Goal: Check status: Check status

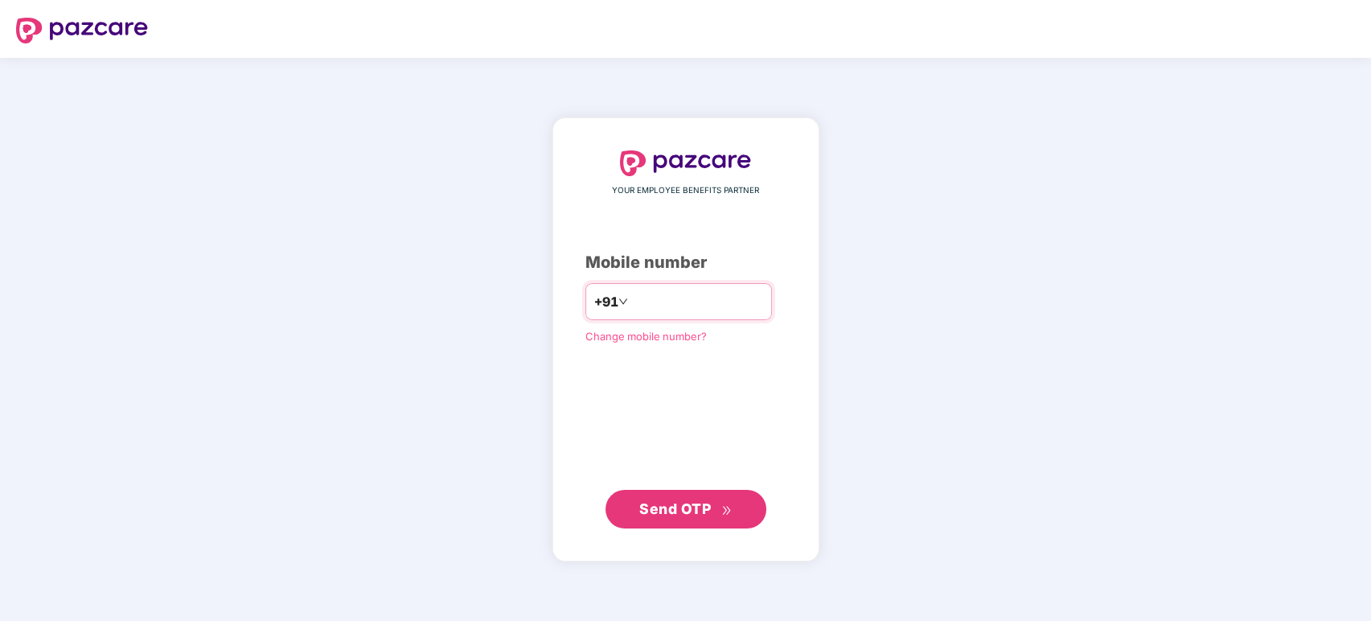
type input "*"
type input "**********"
click at [669, 501] on span "Send OTP" at bounding box center [675, 508] width 72 height 17
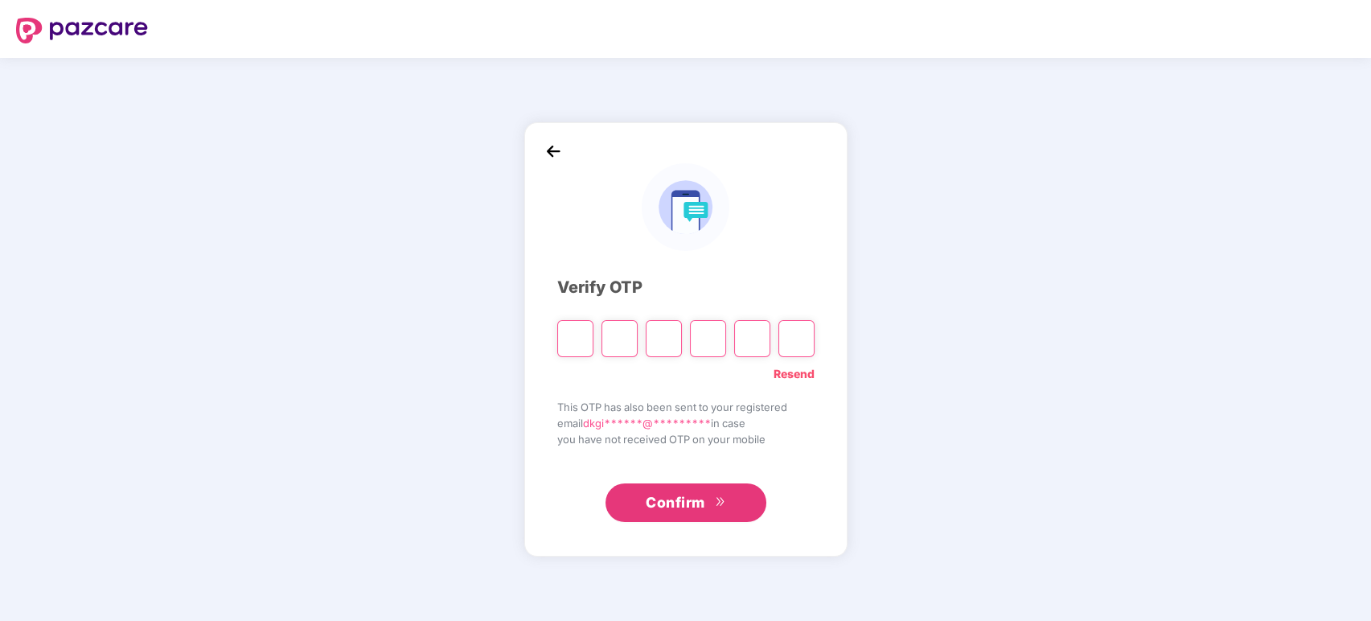
type input "*"
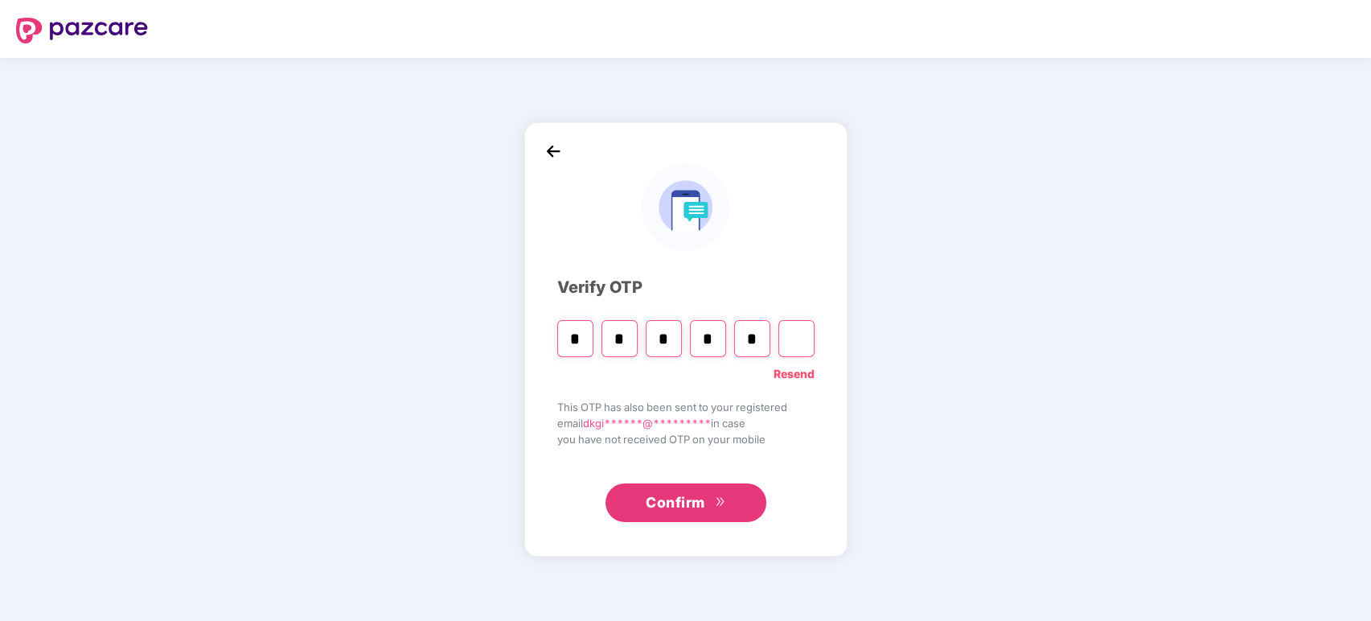
type input "*"
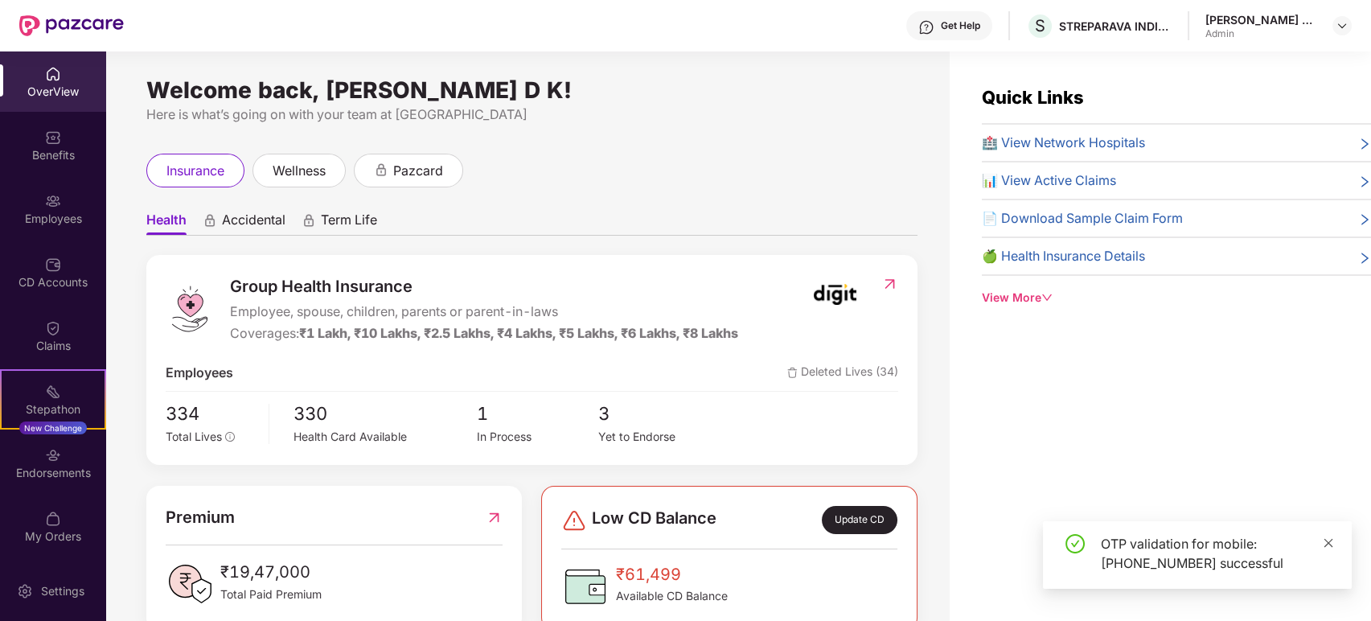
click at [1326, 542] on icon "close" at bounding box center [1328, 542] width 11 height 11
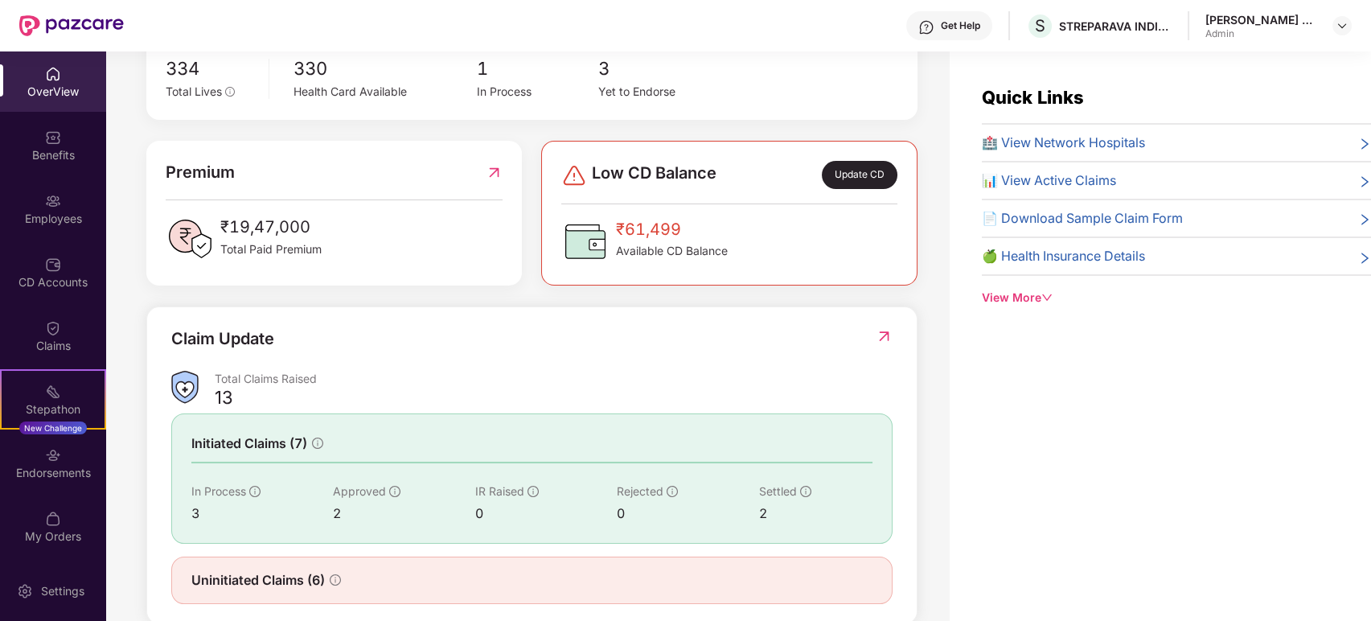
scroll to position [357, 0]
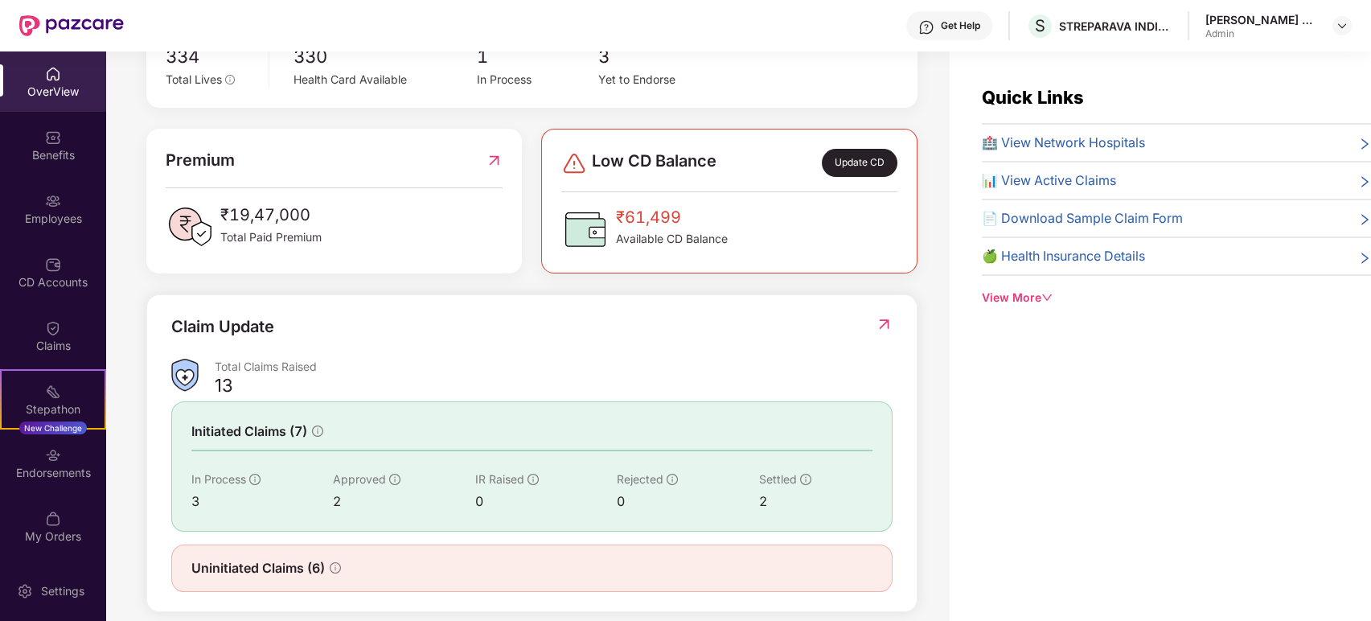
click at [881, 318] on img at bounding box center [884, 324] width 17 height 16
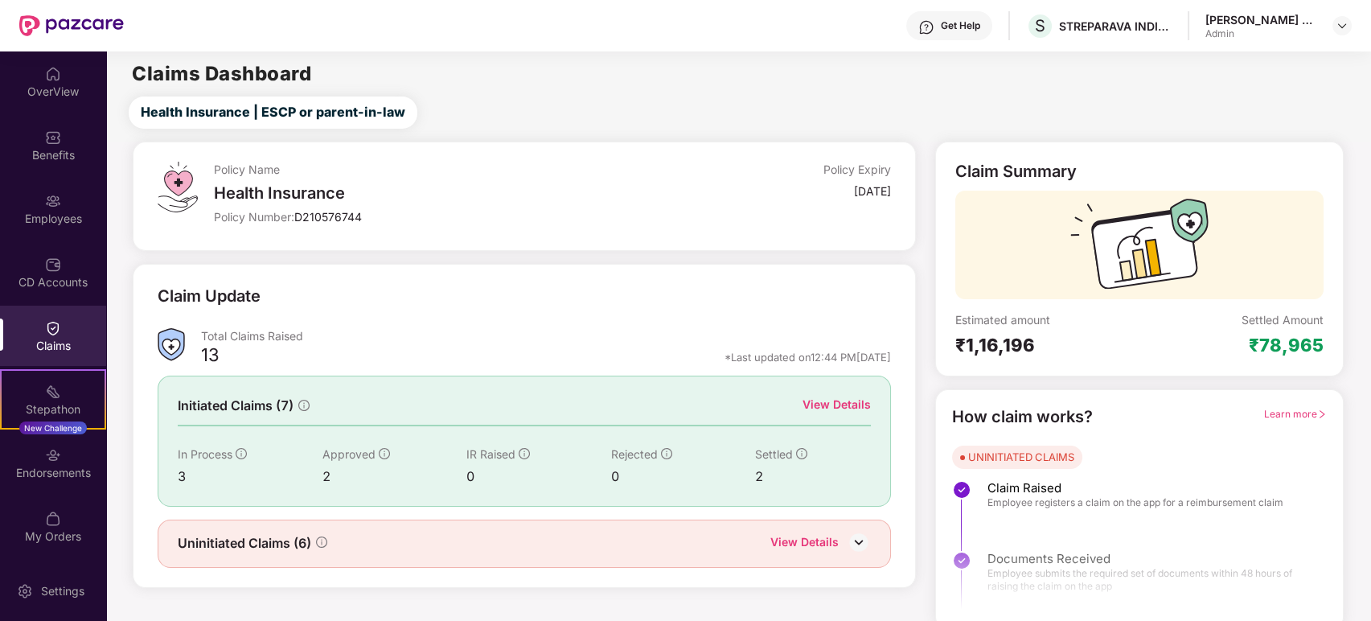
scroll to position [8, 0]
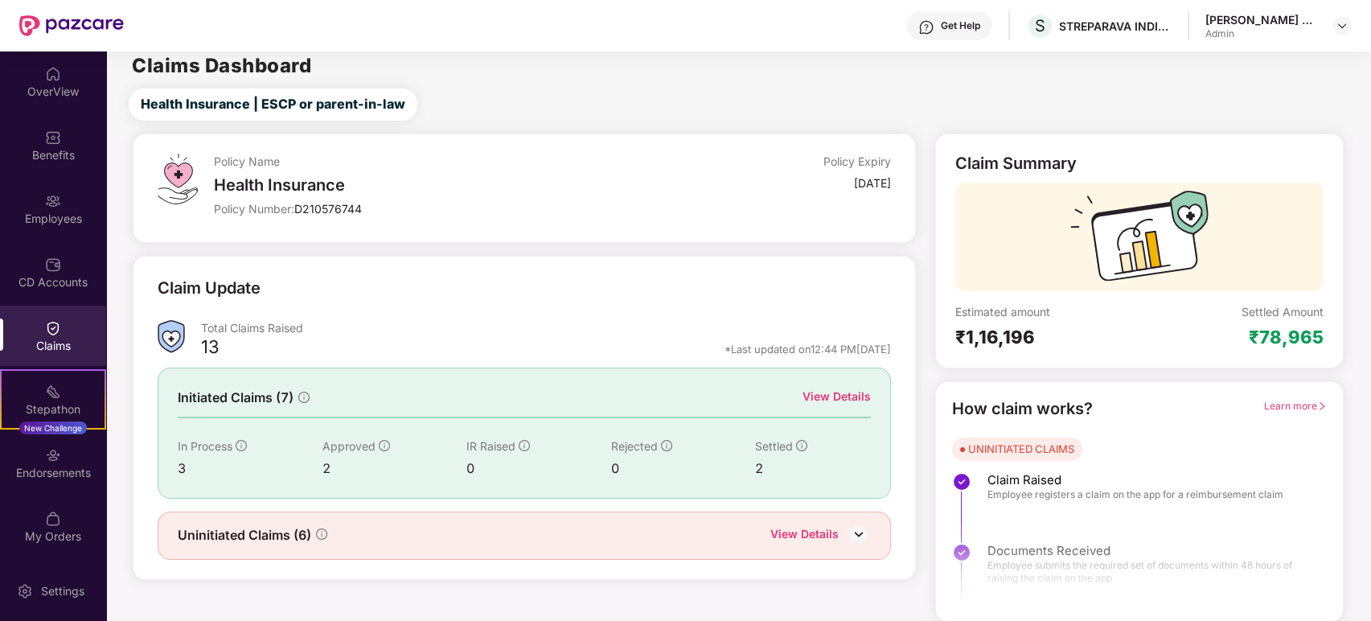
click at [836, 393] on div "View Details" at bounding box center [837, 397] width 68 height 18
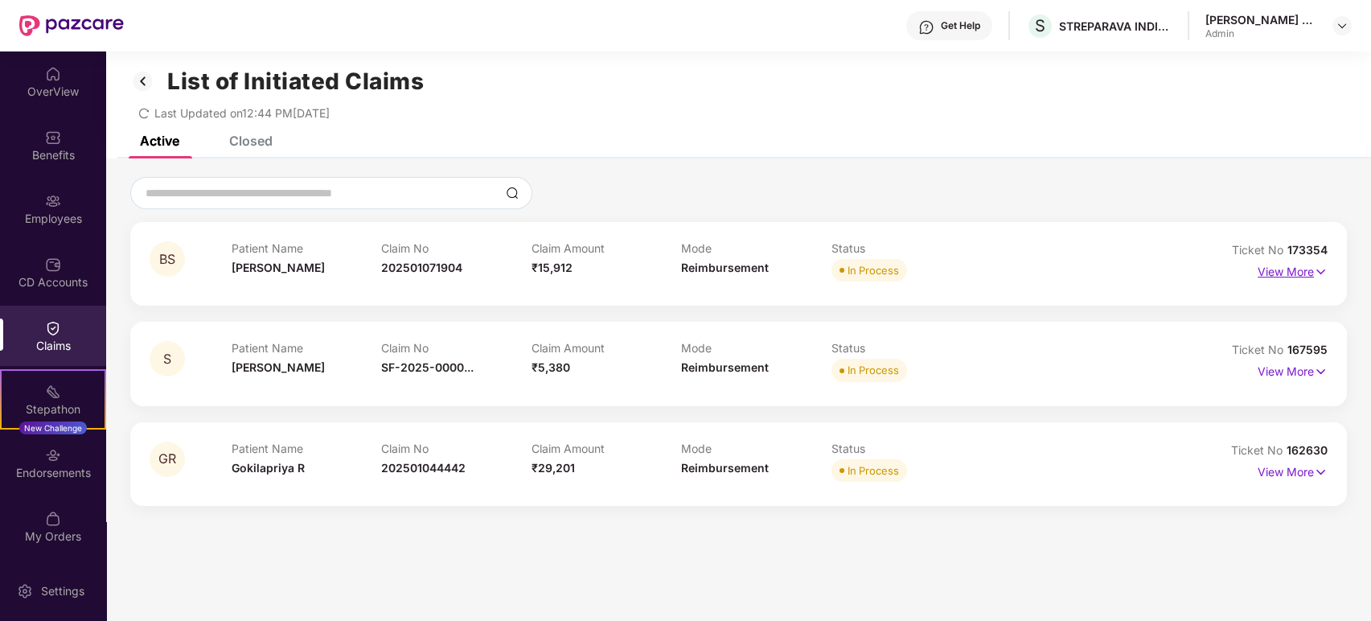
click at [1288, 277] on p "View More" at bounding box center [1293, 270] width 70 height 22
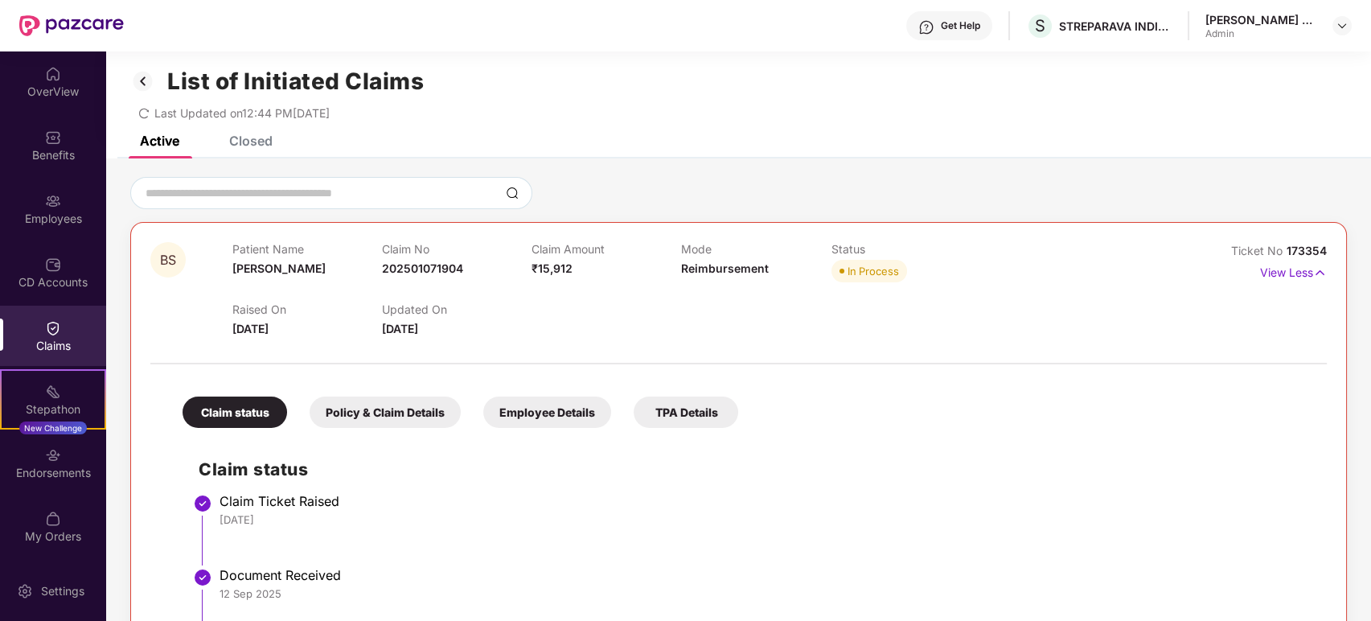
scroll to position [277, 0]
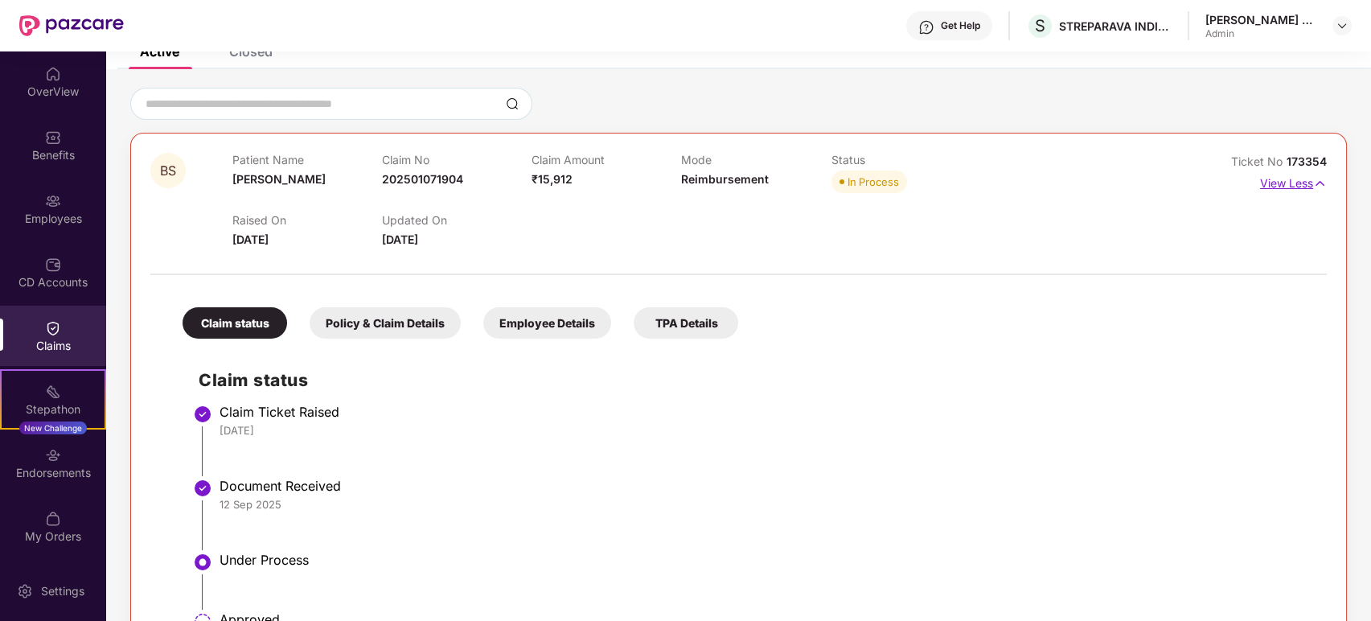
click at [1319, 176] on img at bounding box center [1320, 184] width 14 height 18
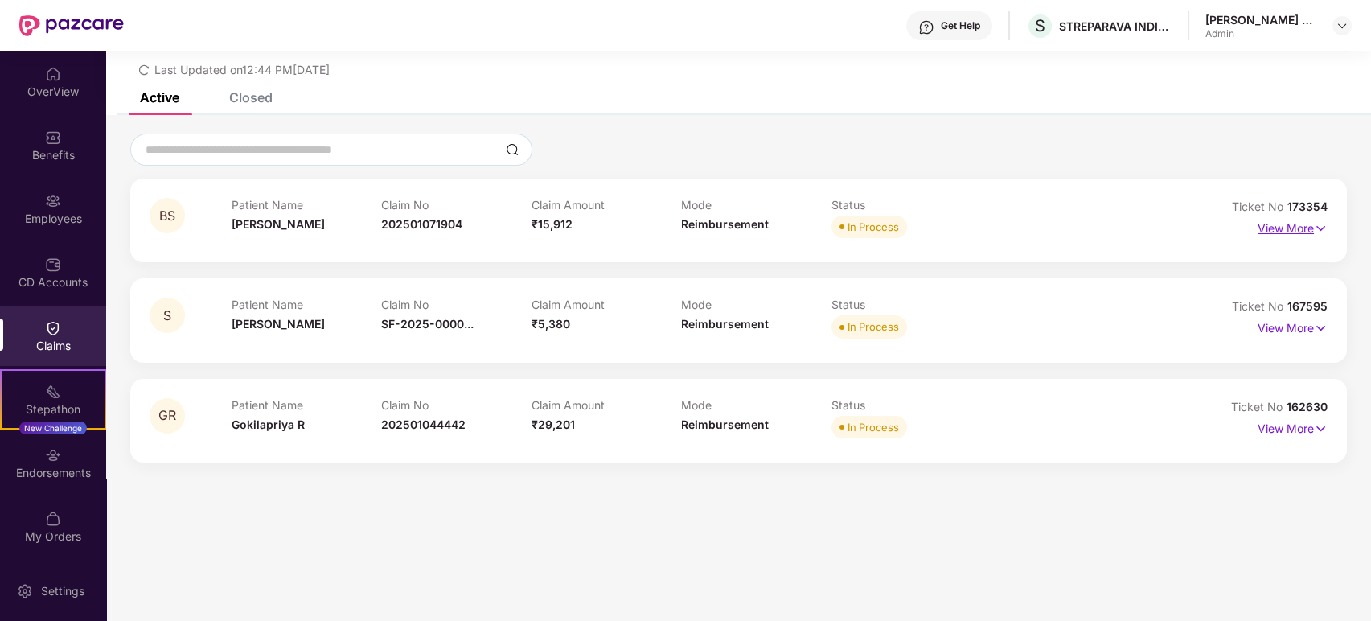
scroll to position [51, 0]
click at [1314, 429] on img at bounding box center [1321, 429] width 14 height 18
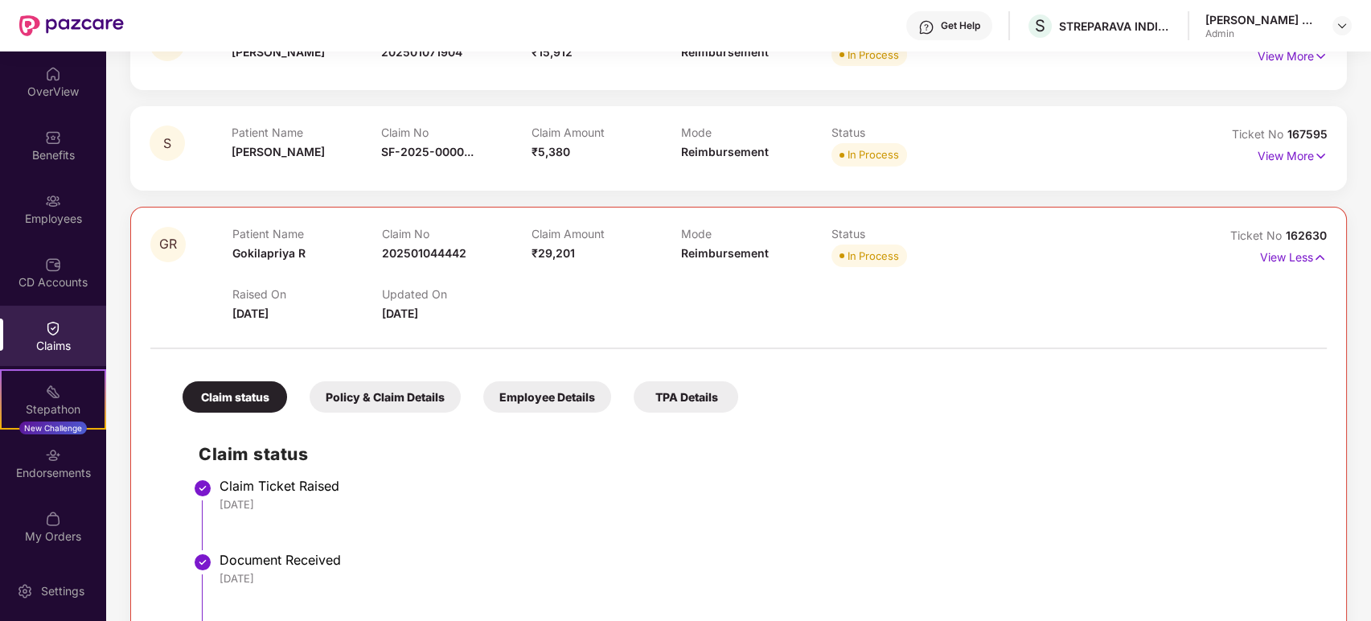
scroll to position [69, 0]
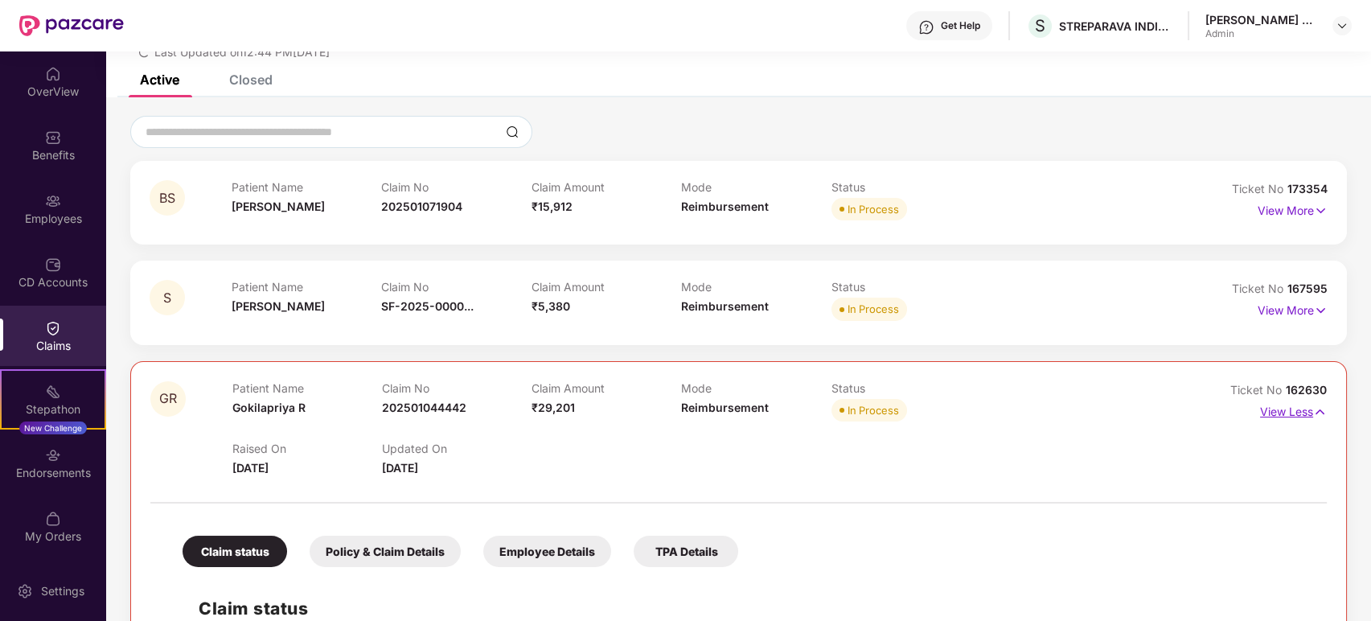
click at [1317, 407] on img at bounding box center [1320, 412] width 14 height 18
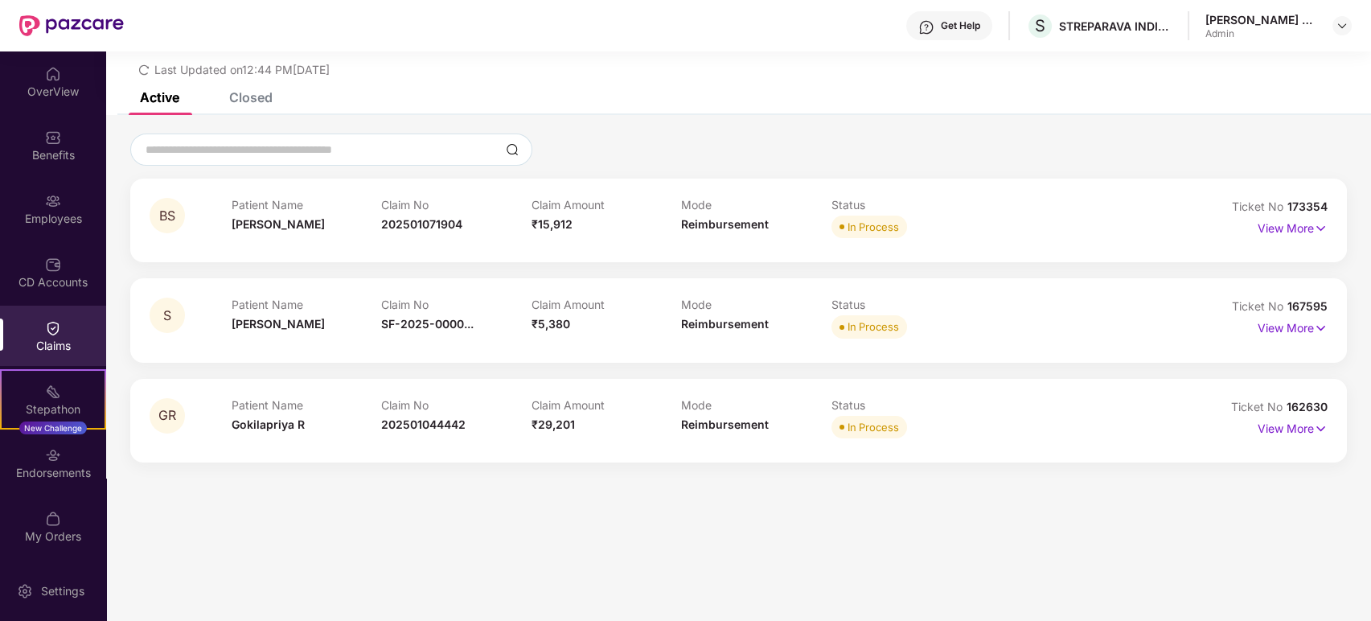
scroll to position [51, 0]
click at [241, 88] on div "List of Initiated Claims Last Updated on 12:44 PM[DATE]" at bounding box center [738, 46] width 1265 height 92
click at [257, 101] on div "Closed" at bounding box center [250, 97] width 43 height 16
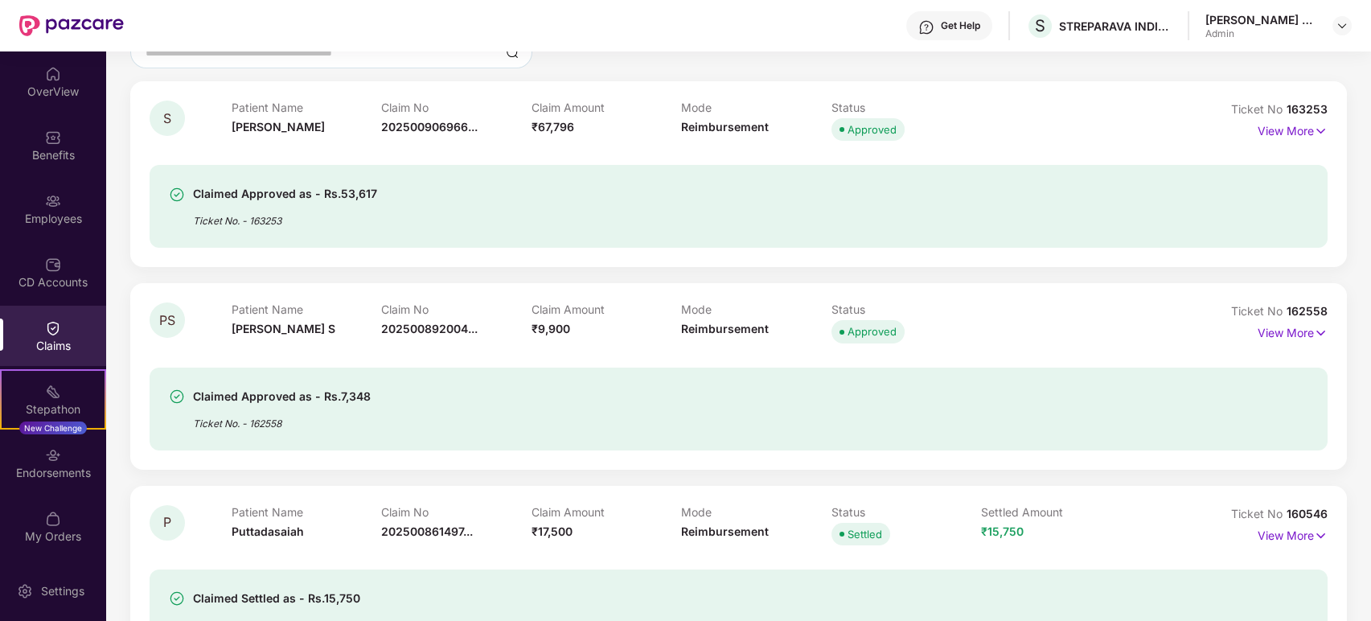
scroll to position [0, 0]
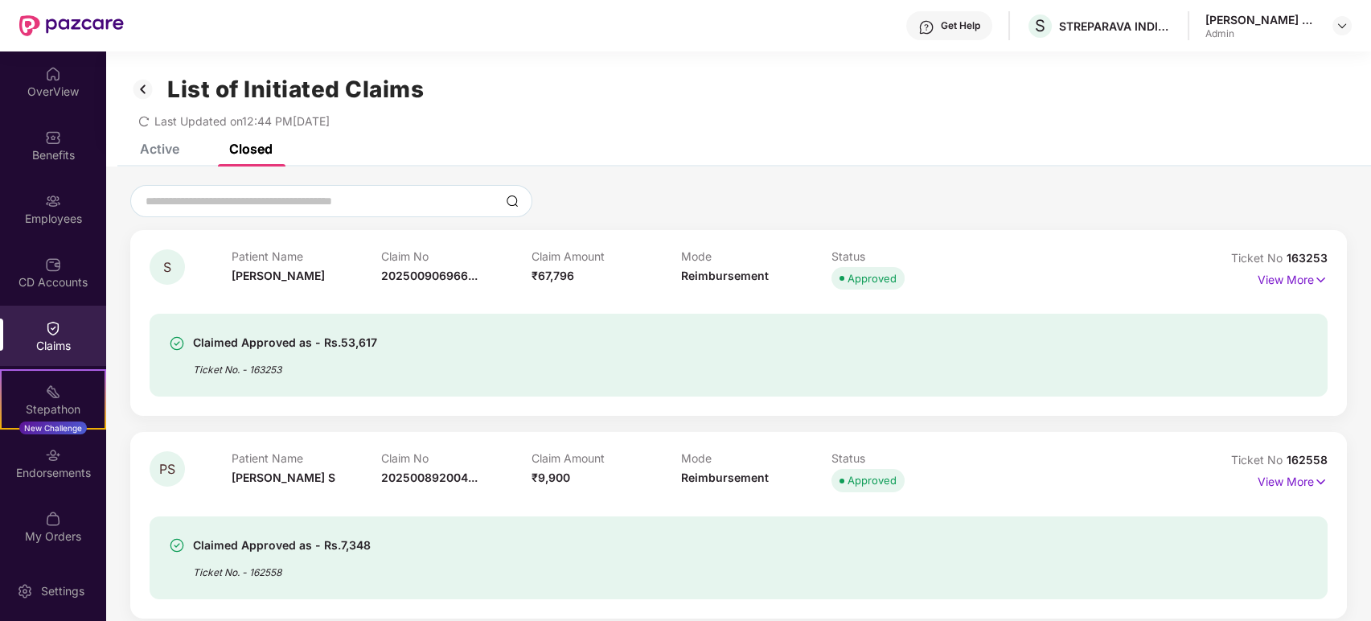
click at [170, 152] on div "Active" at bounding box center [159, 149] width 39 height 16
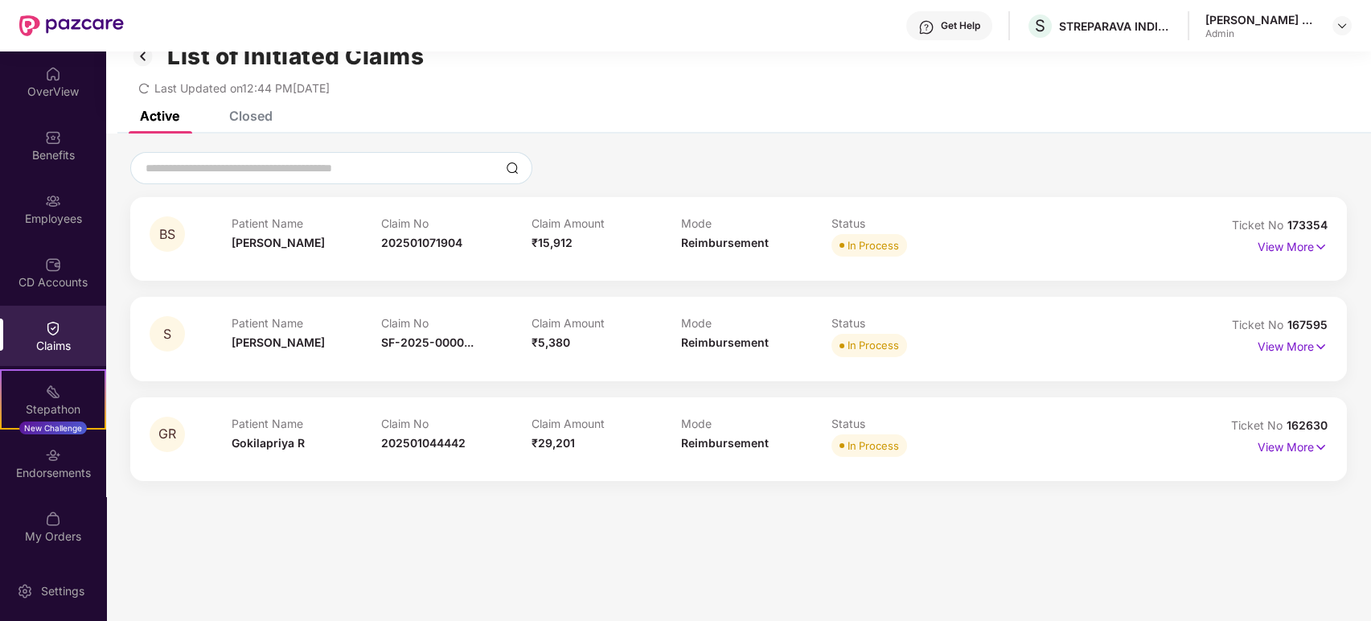
scroll to position [51, 0]
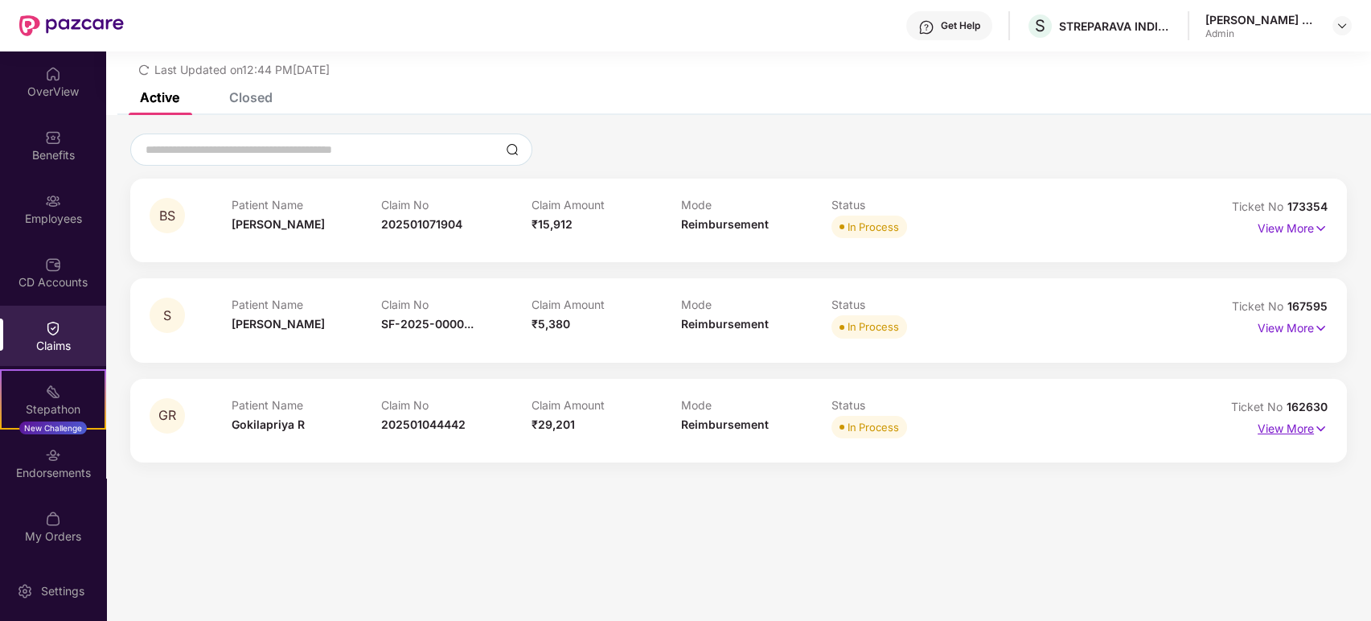
click at [1310, 420] on p "View More" at bounding box center [1293, 427] width 70 height 22
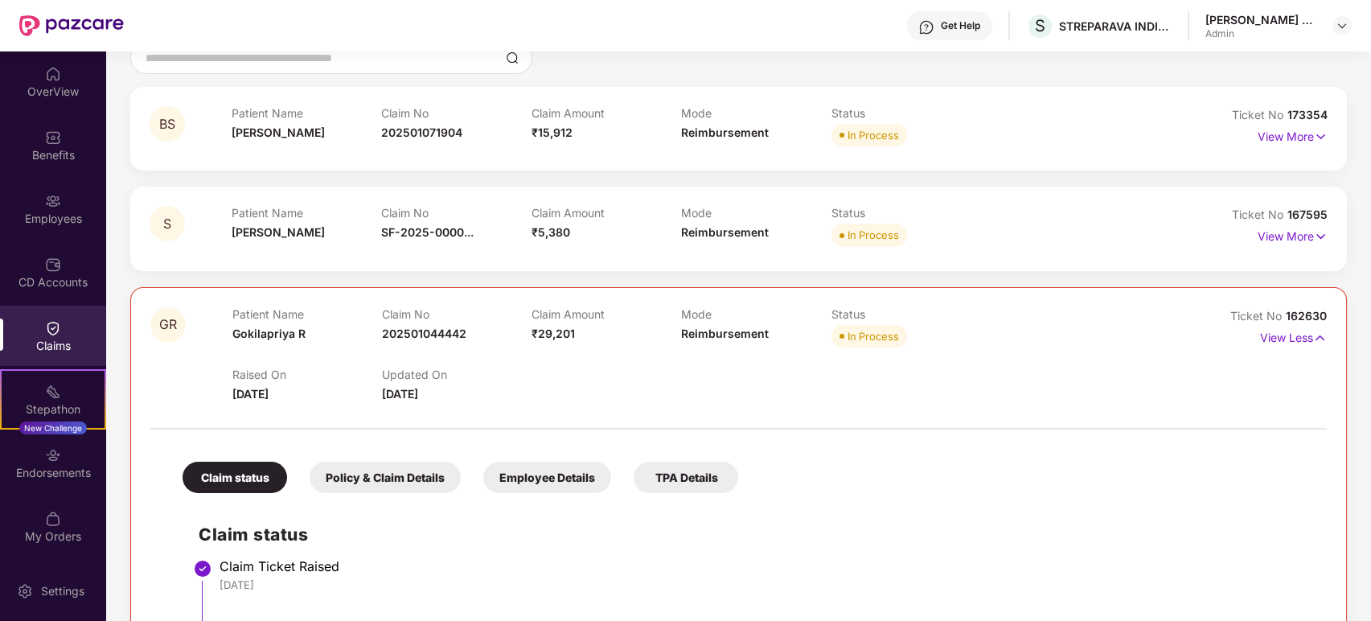
scroll to position [319, 0]
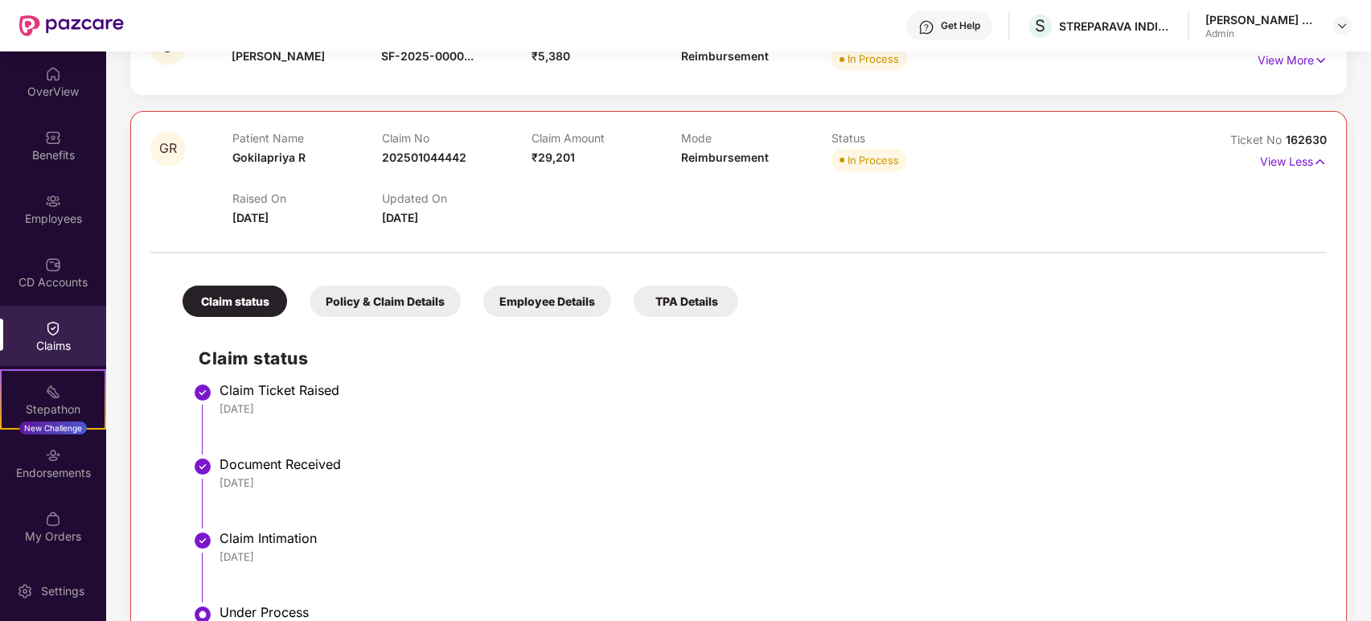
click at [430, 294] on div "Policy & Claim Details" at bounding box center [385, 301] width 151 height 31
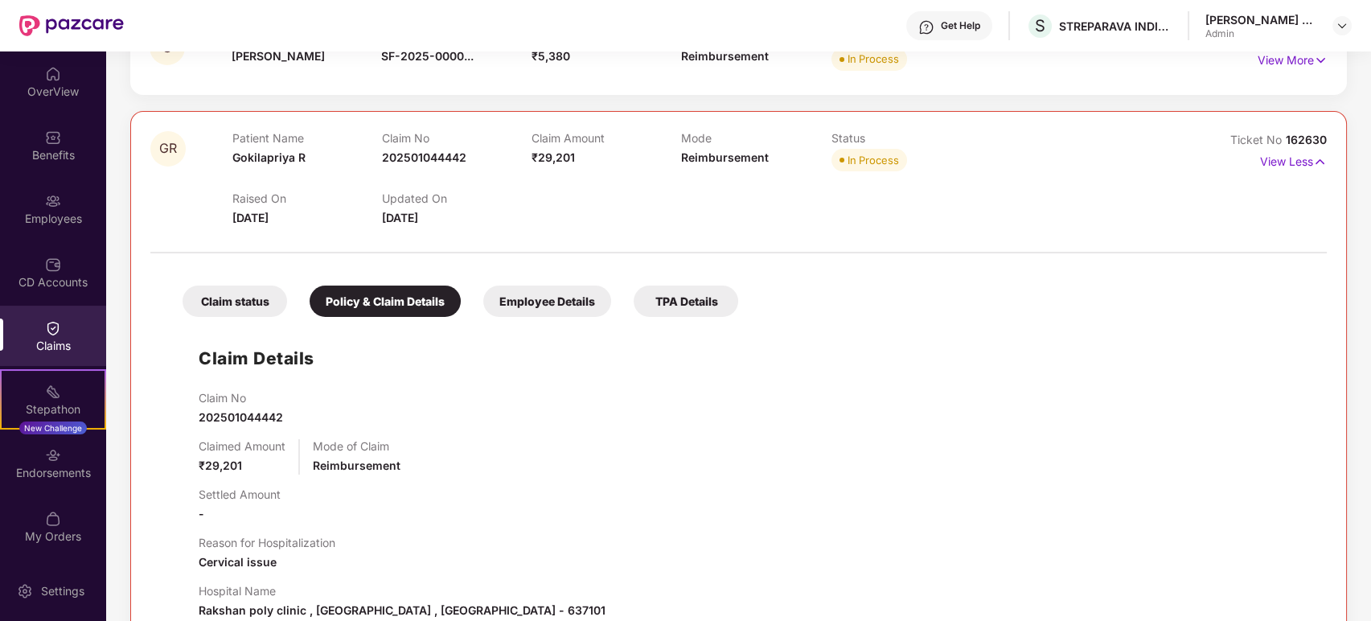
click at [571, 301] on div "Employee Details" at bounding box center [547, 301] width 128 height 31
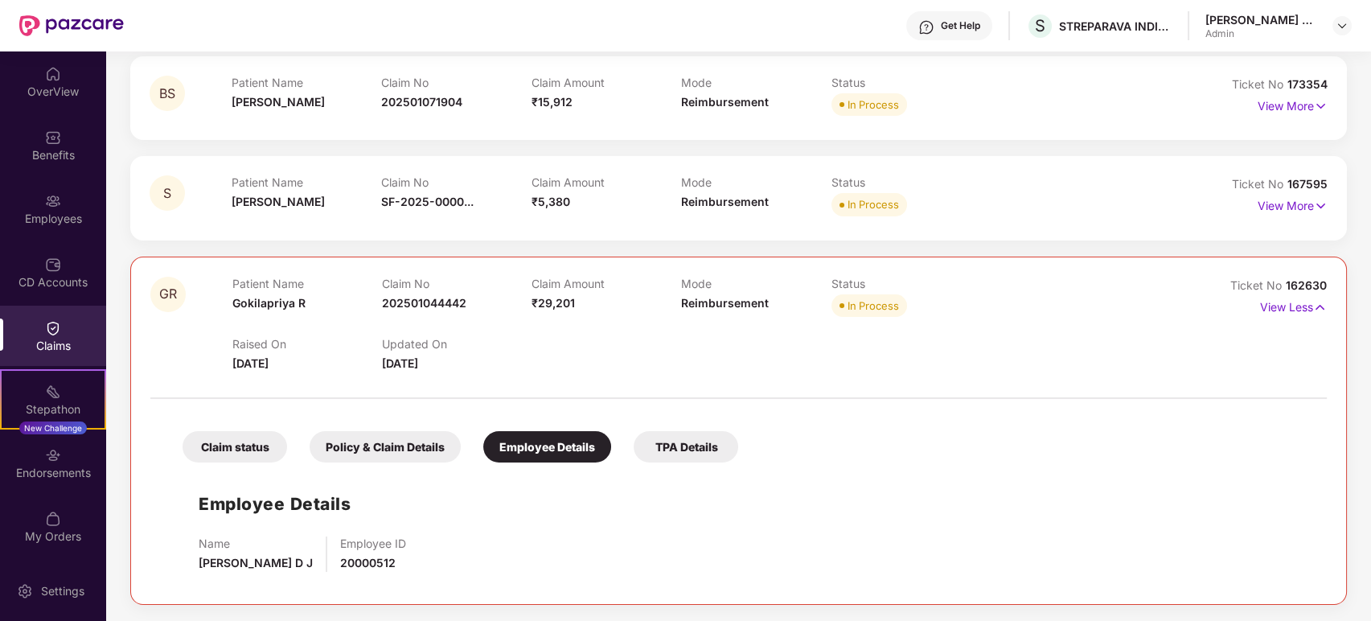
scroll to position [173, 0]
click at [701, 436] on div "TPA Details" at bounding box center [686, 447] width 105 height 31
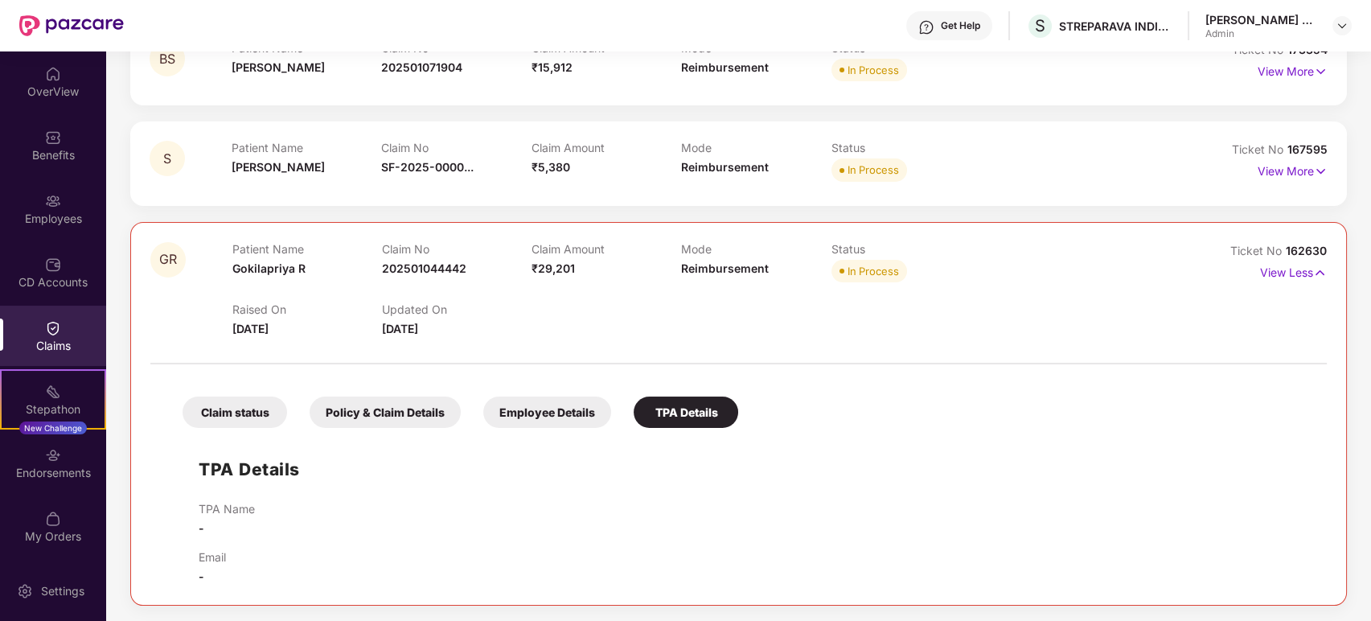
click at [252, 403] on div "Claim status" at bounding box center [235, 412] width 105 height 31
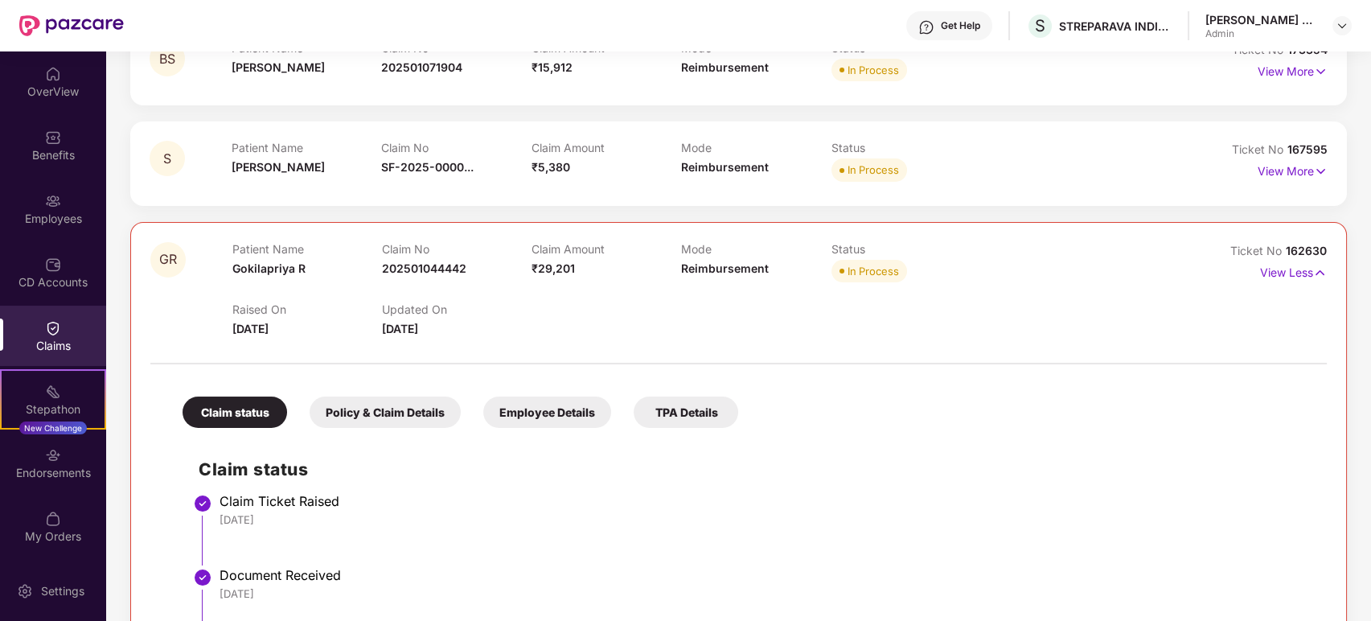
scroll to position [319, 0]
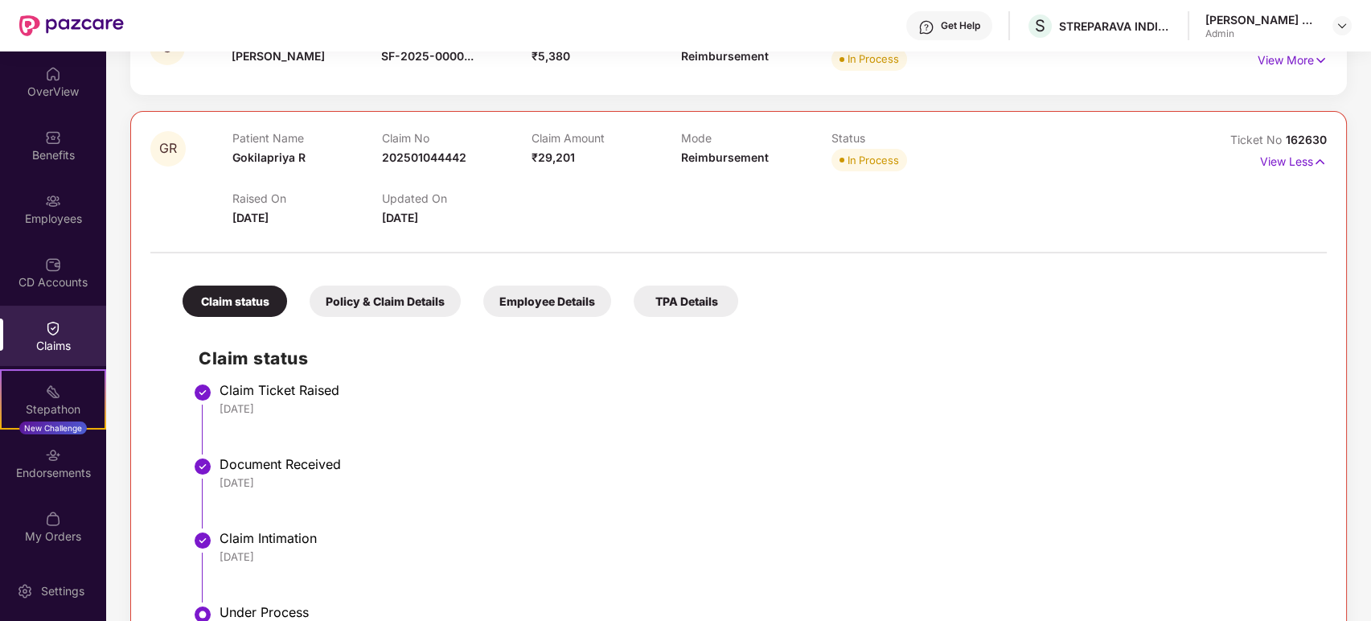
click at [416, 303] on div "Policy & Claim Details" at bounding box center [385, 301] width 151 height 31
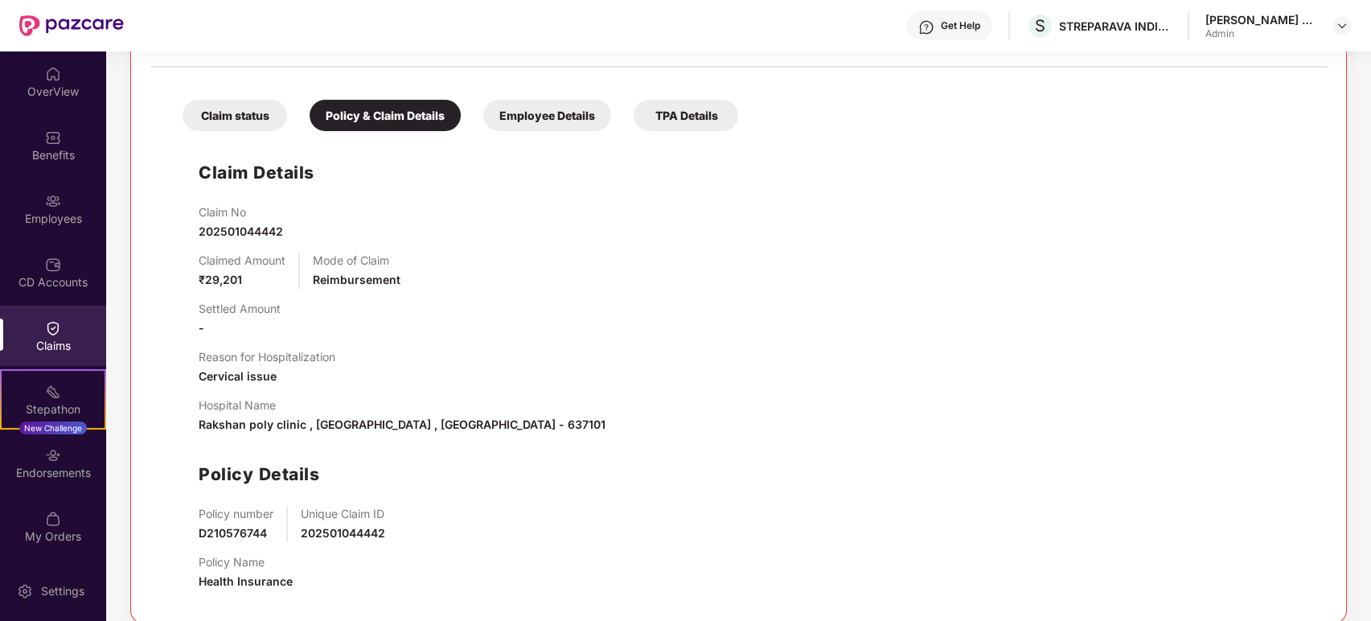
scroll to position [523, 0]
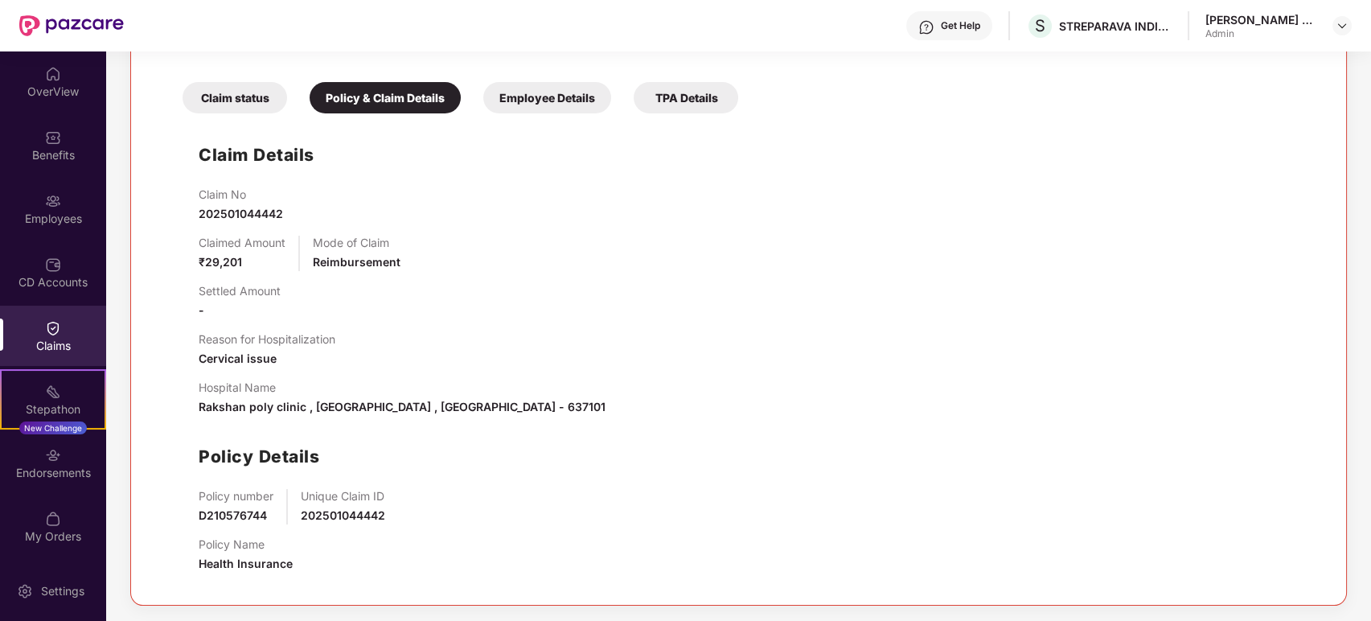
click at [546, 94] on div "Employee Details" at bounding box center [547, 97] width 128 height 31
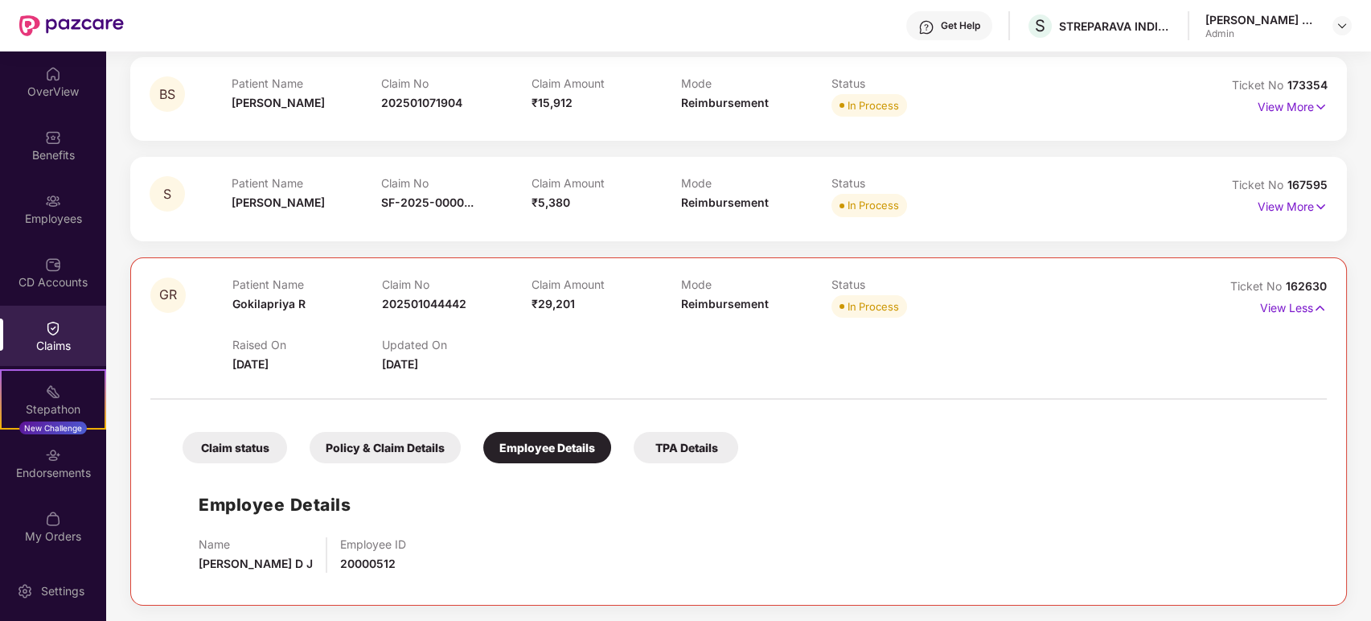
click at [695, 448] on div "TPA Details" at bounding box center [686, 447] width 105 height 31
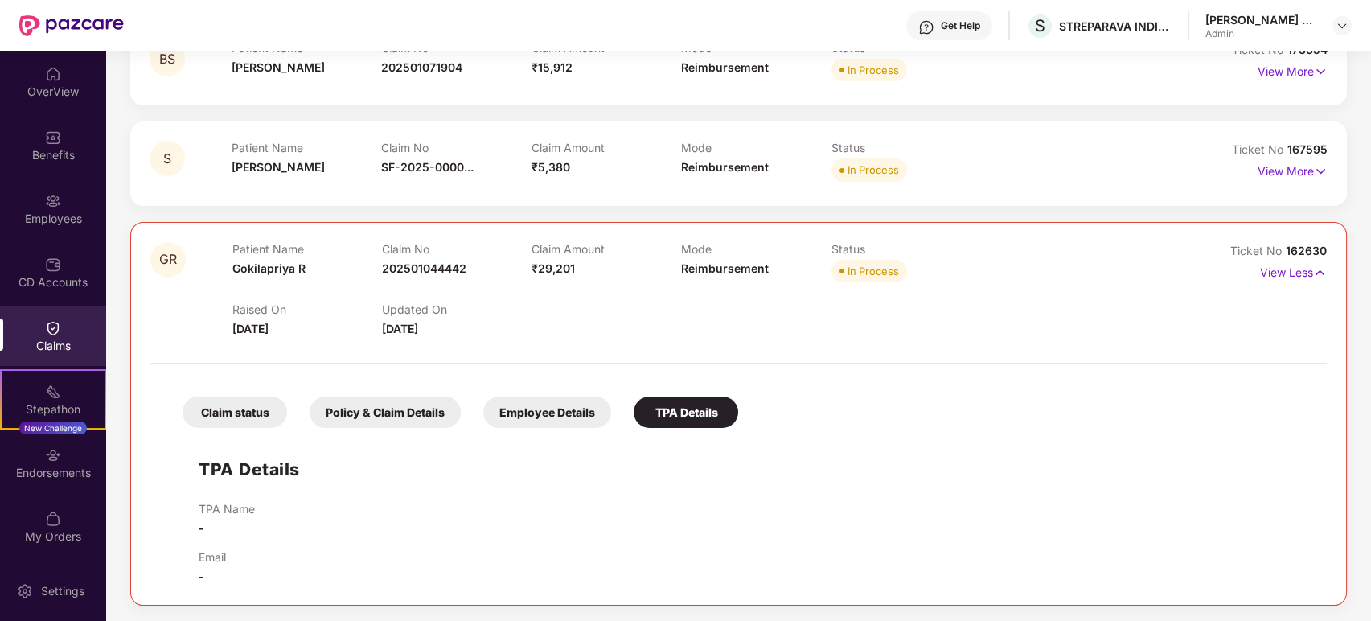
click at [531, 399] on div "Employee Details" at bounding box center [547, 412] width 128 height 31
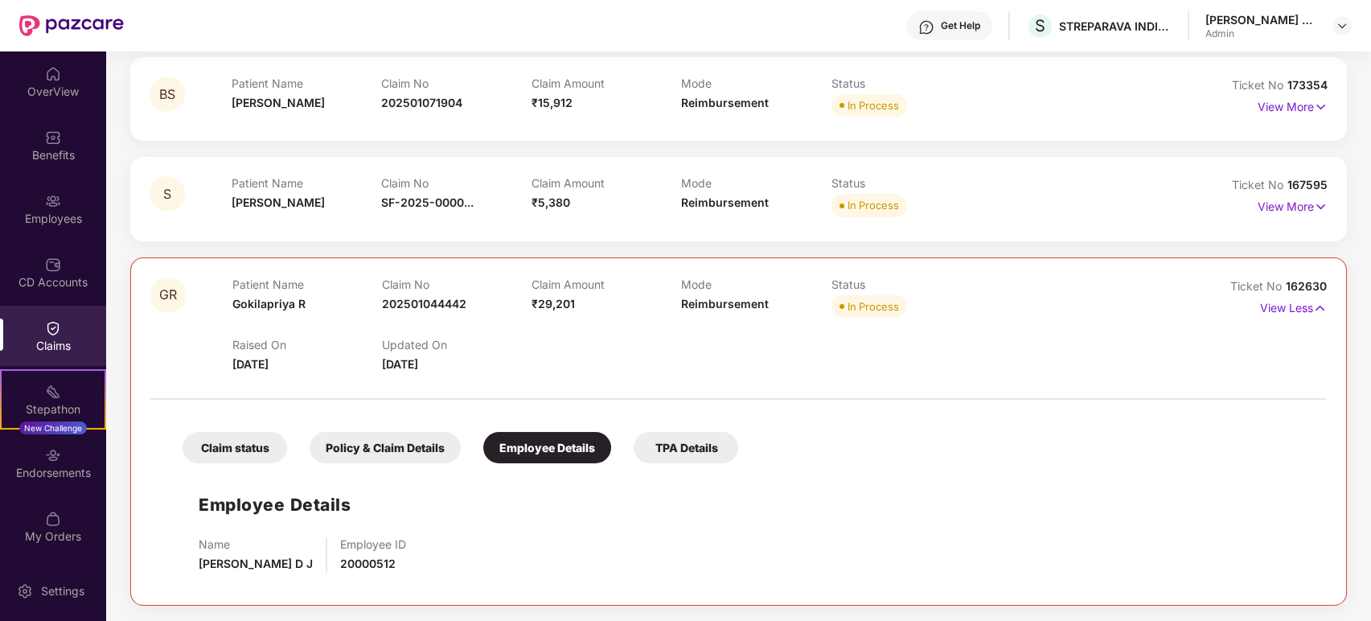
click at [397, 436] on div "Policy & Claim Details" at bounding box center [385, 447] width 151 height 31
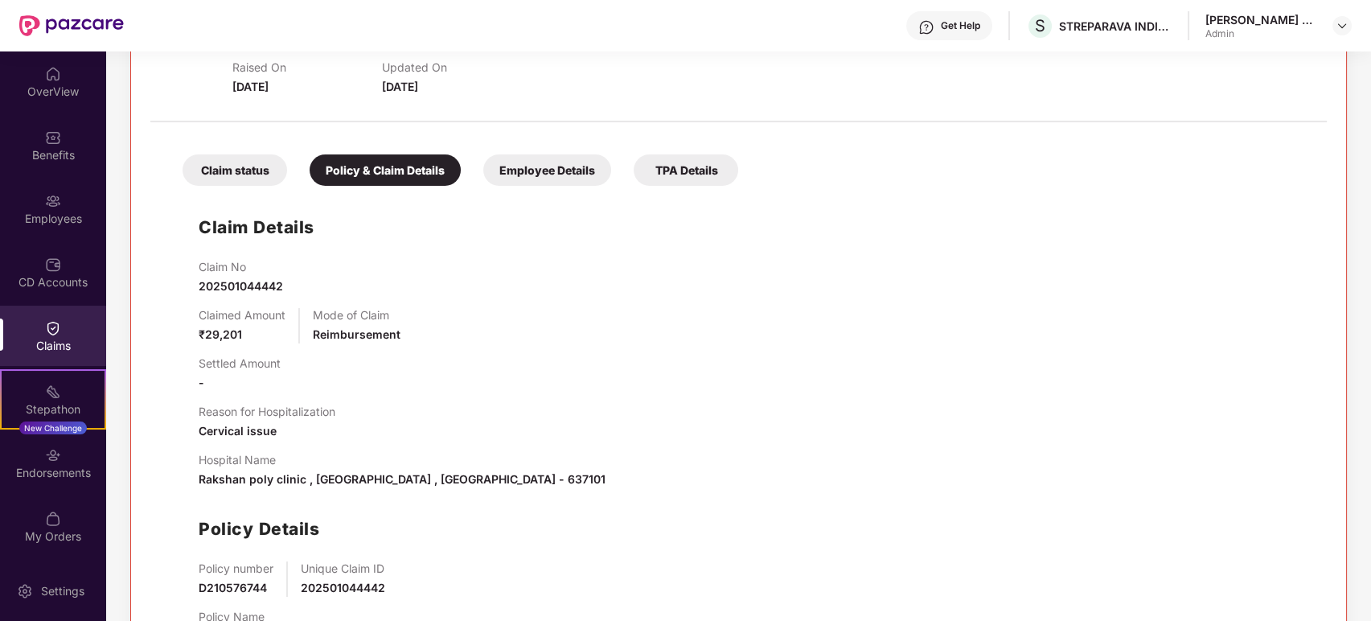
scroll to position [344, 0]
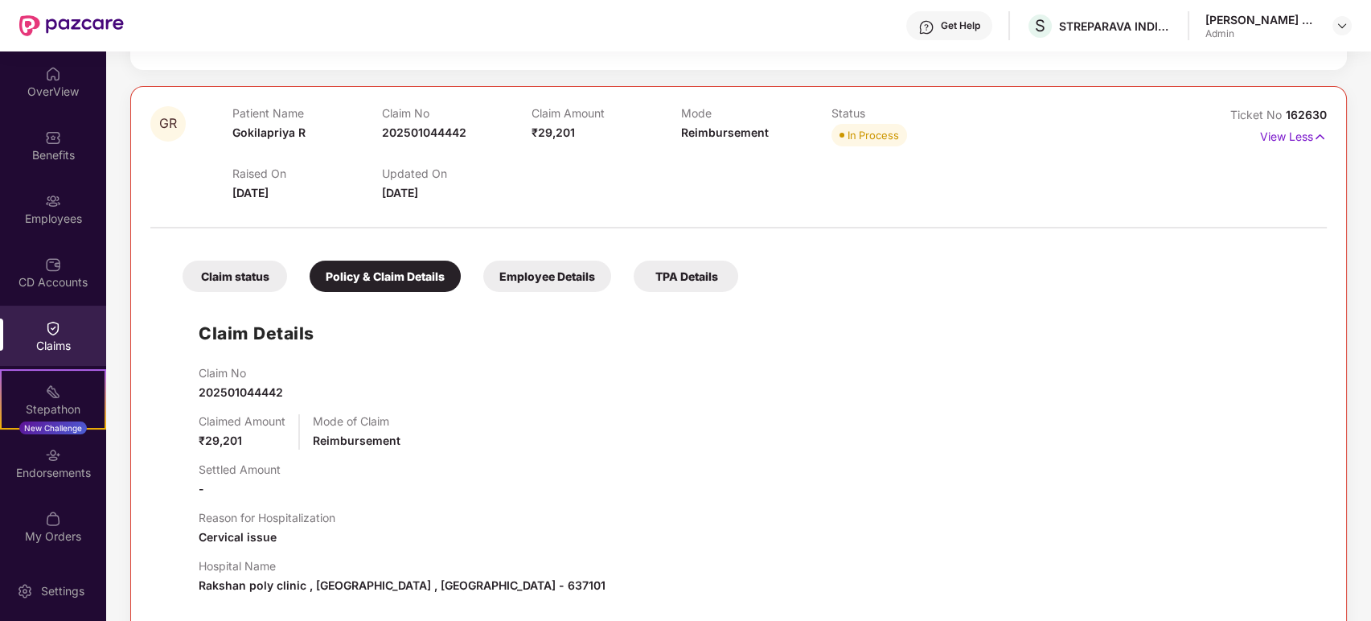
click at [264, 269] on div "Claim status" at bounding box center [235, 276] width 105 height 31
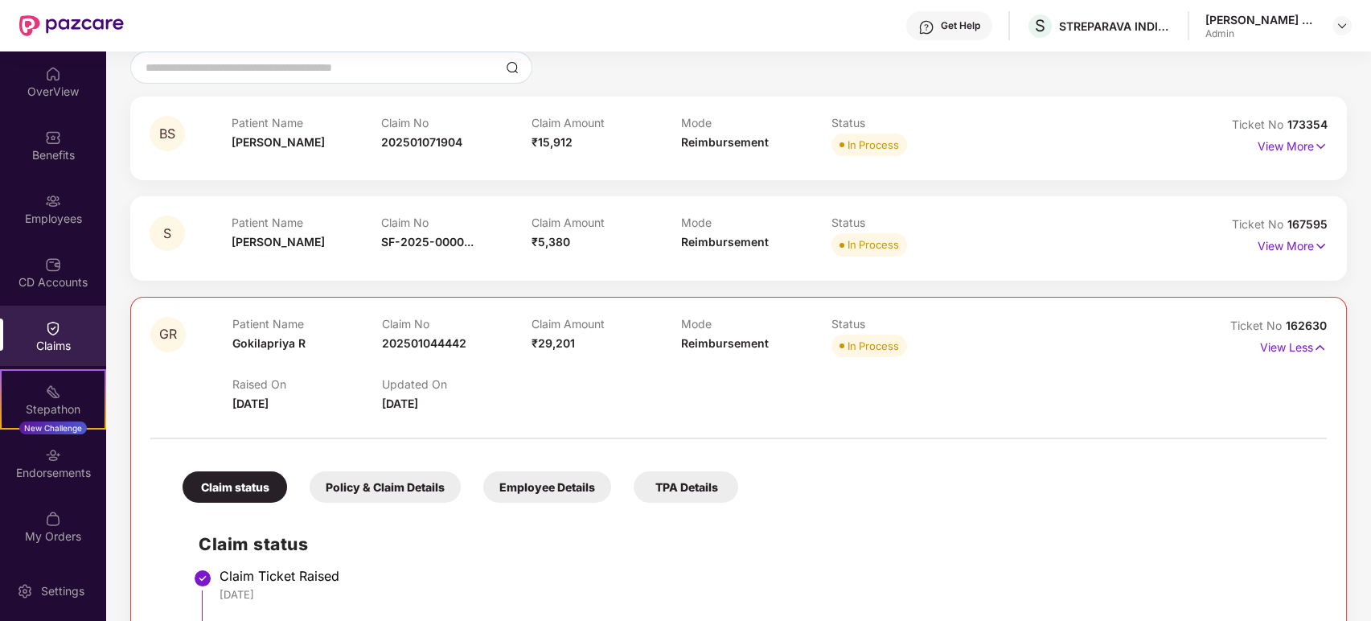
scroll to position [0, 0]
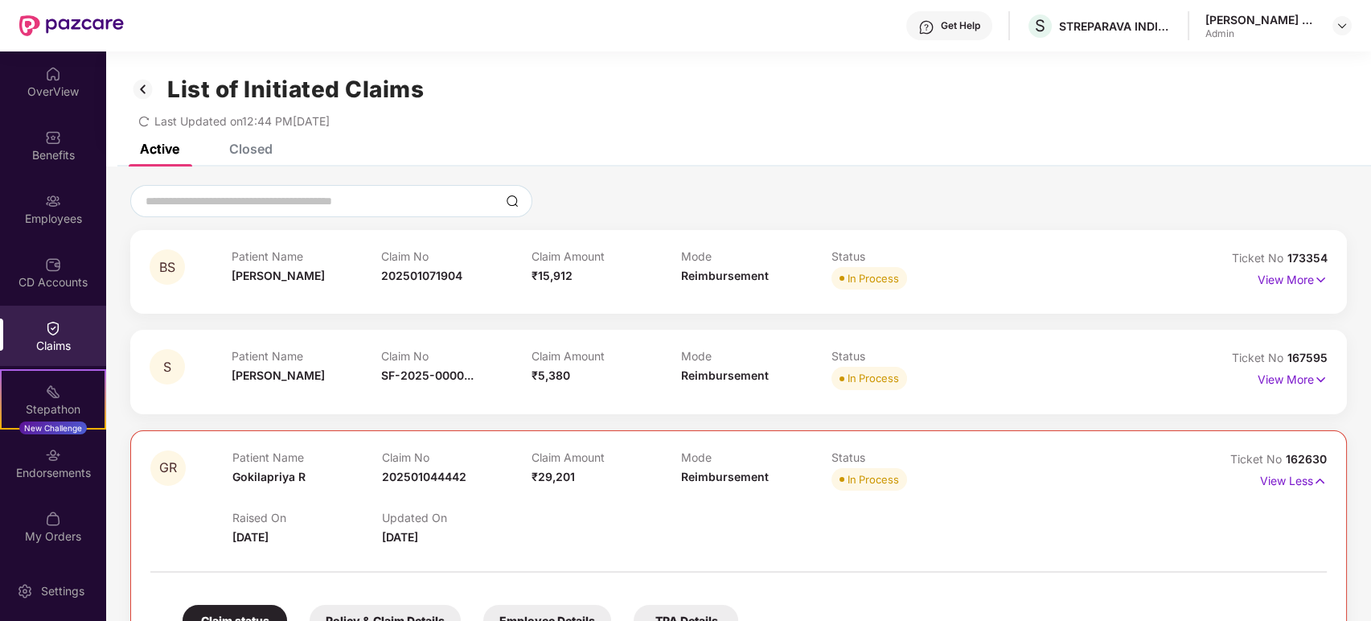
click at [240, 146] on div "Closed" at bounding box center [250, 149] width 43 height 16
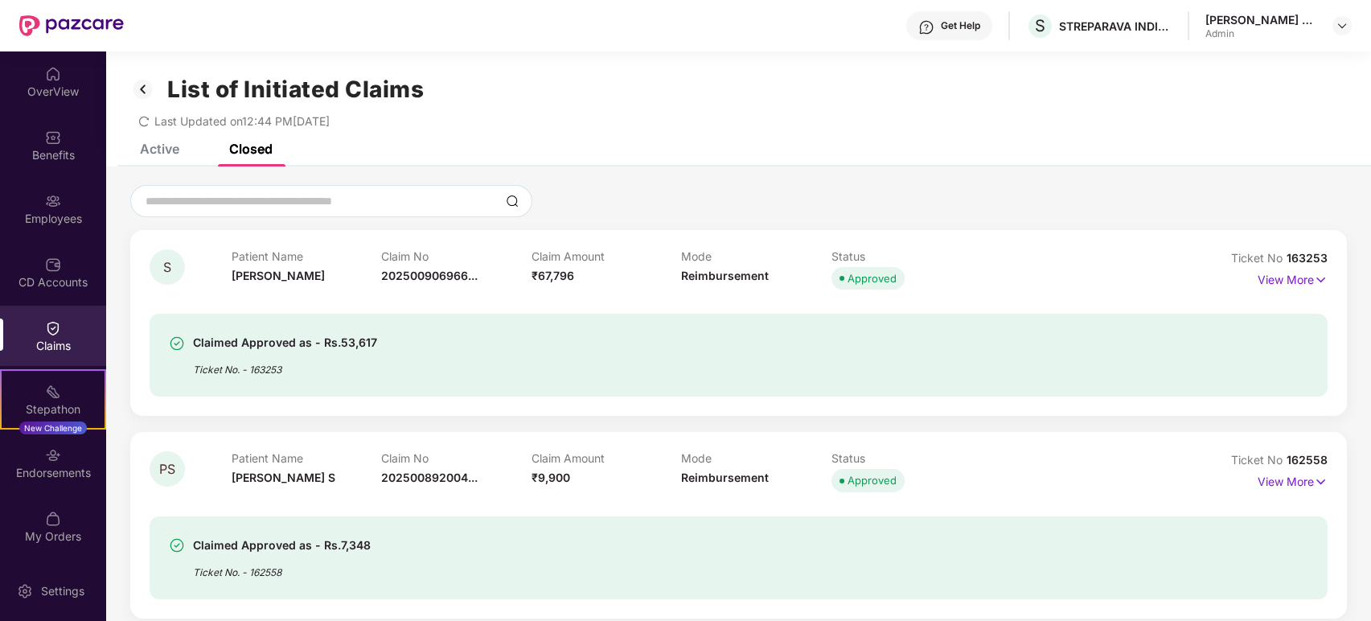
click at [159, 154] on div "Active" at bounding box center [159, 149] width 39 height 16
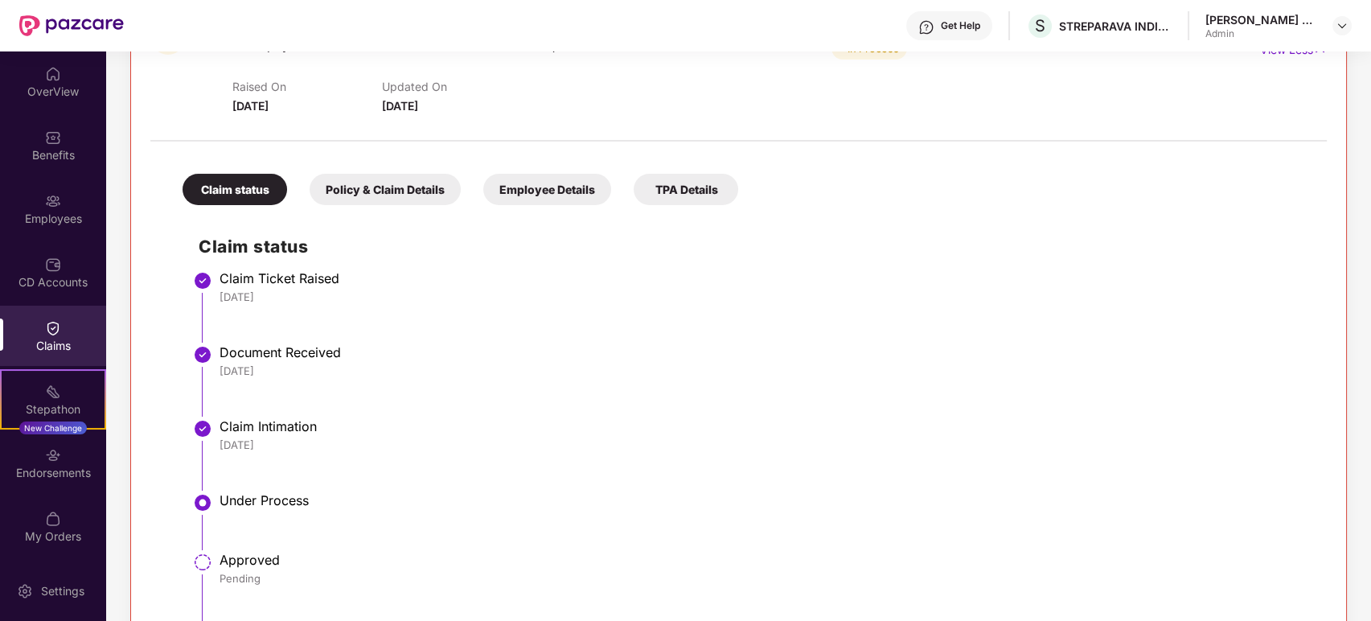
scroll to position [516, 0]
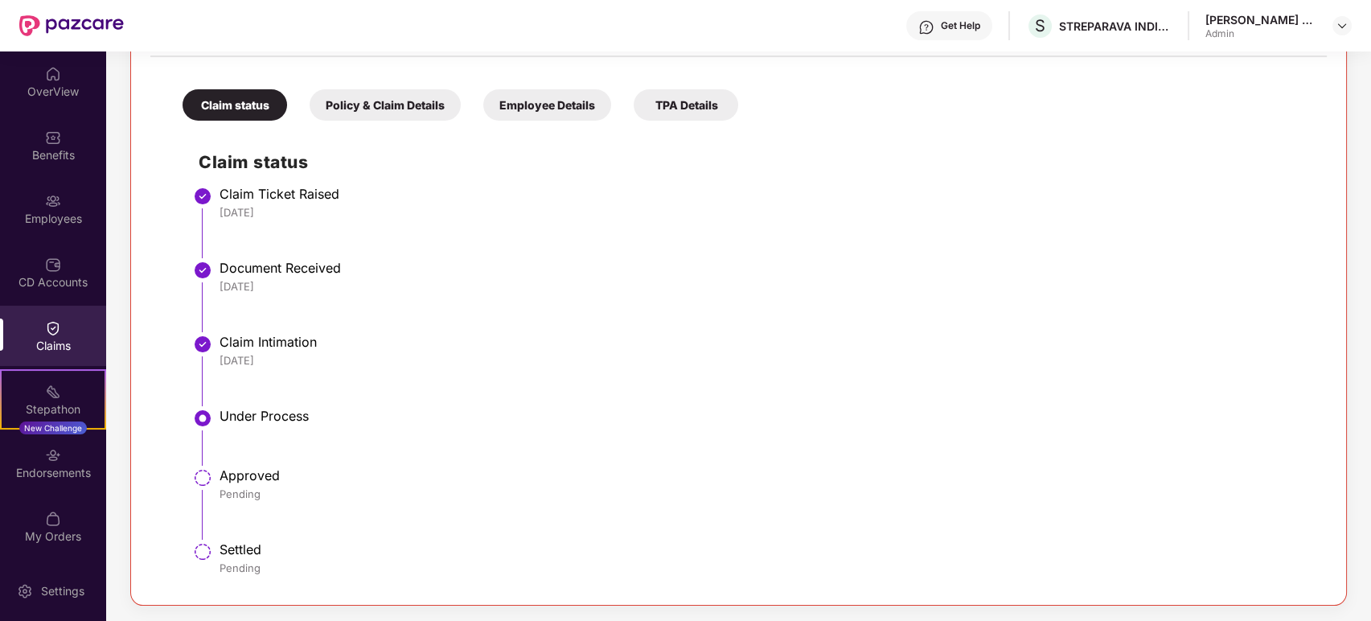
click at [401, 98] on div "Policy & Claim Details" at bounding box center [385, 104] width 151 height 31
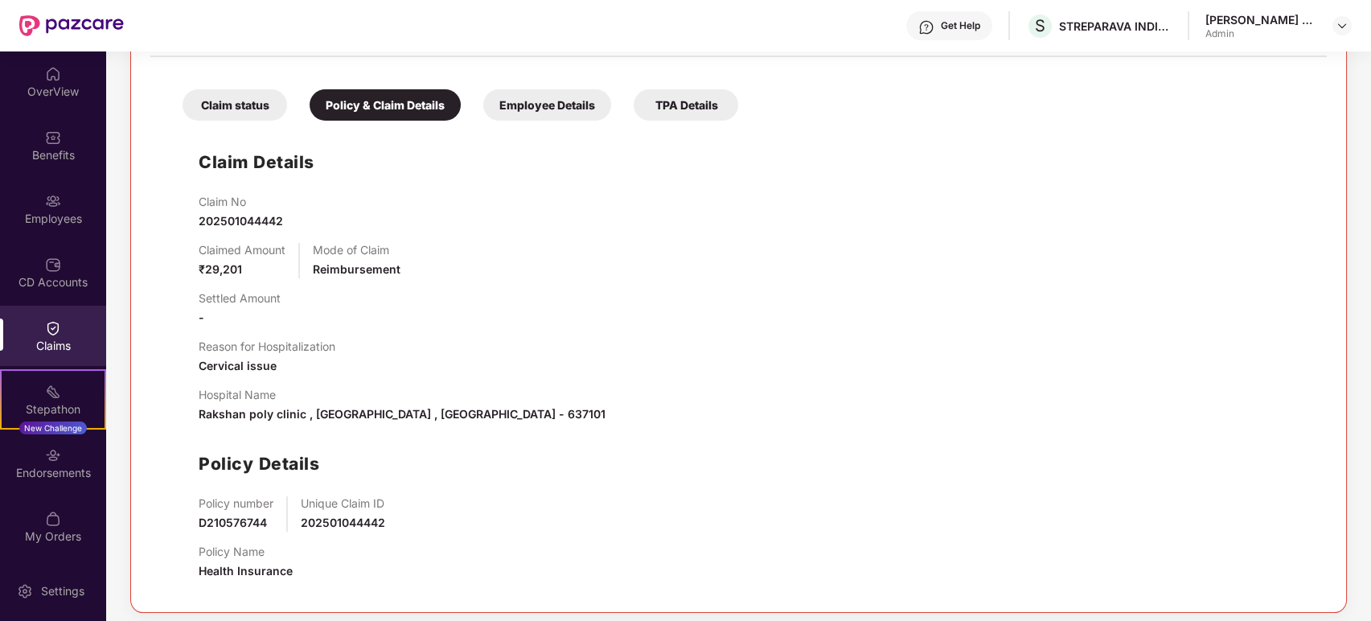
click at [540, 98] on div "Employee Details" at bounding box center [547, 104] width 128 height 31
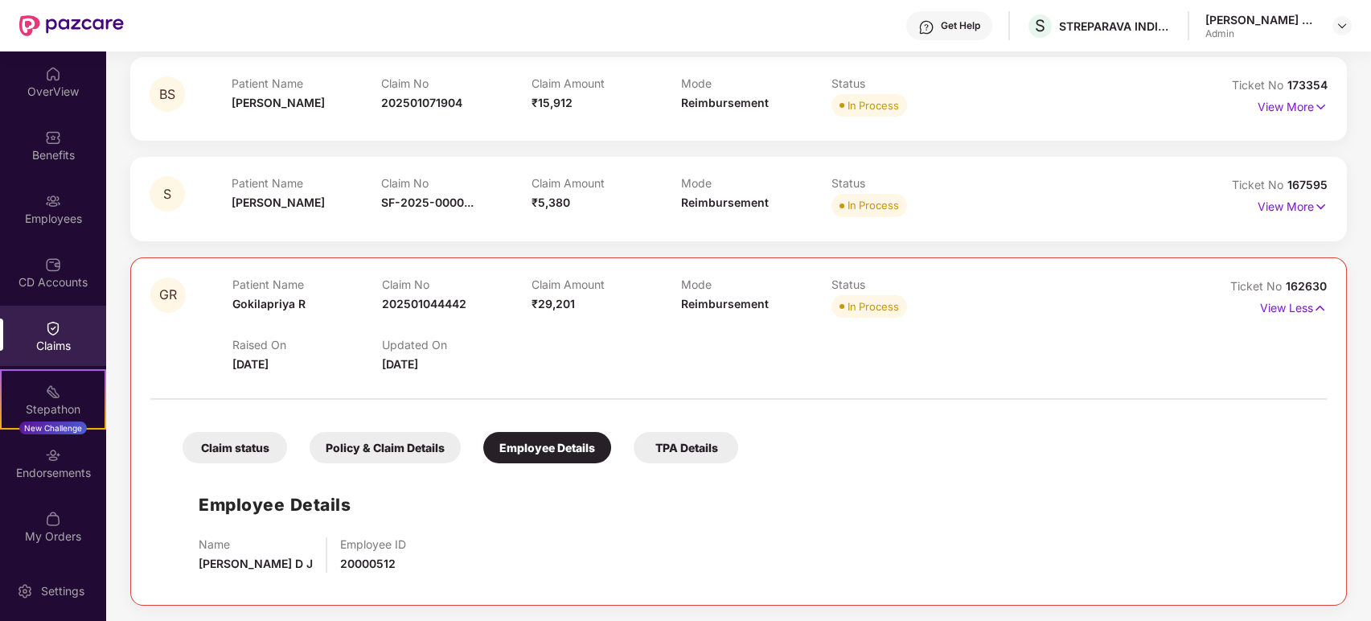
click at [708, 455] on div "TPA Details" at bounding box center [686, 447] width 105 height 31
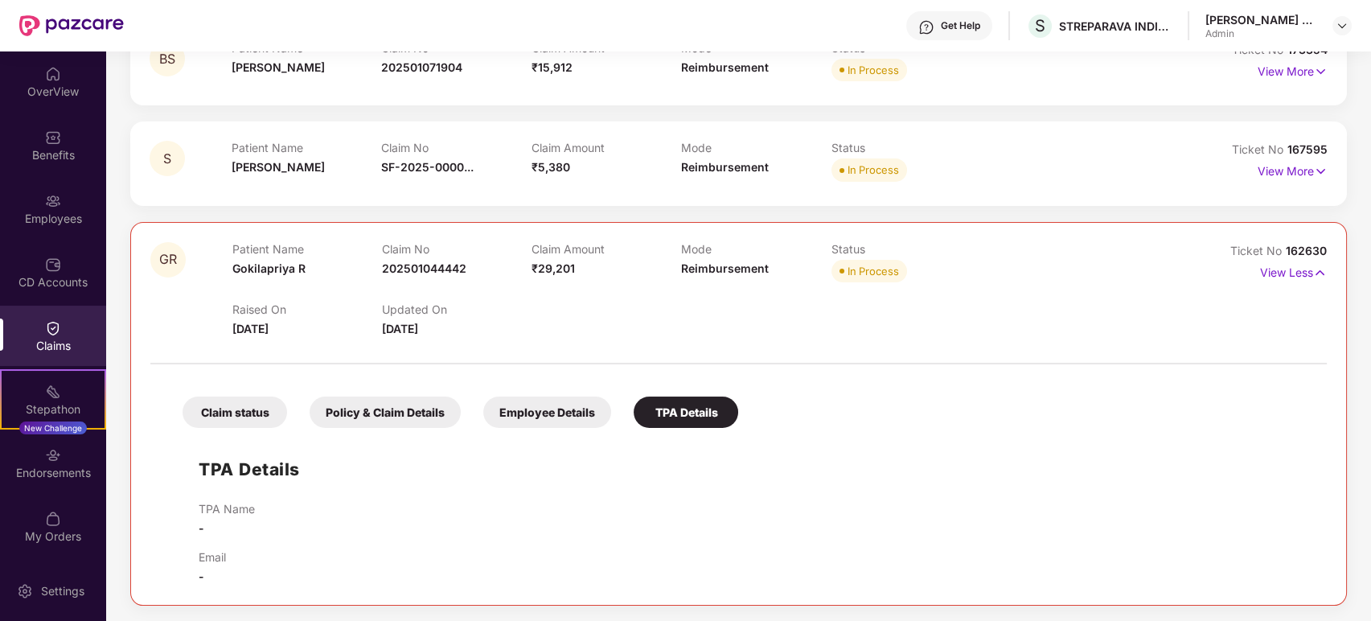
click at [238, 417] on div "Claim status" at bounding box center [235, 412] width 105 height 31
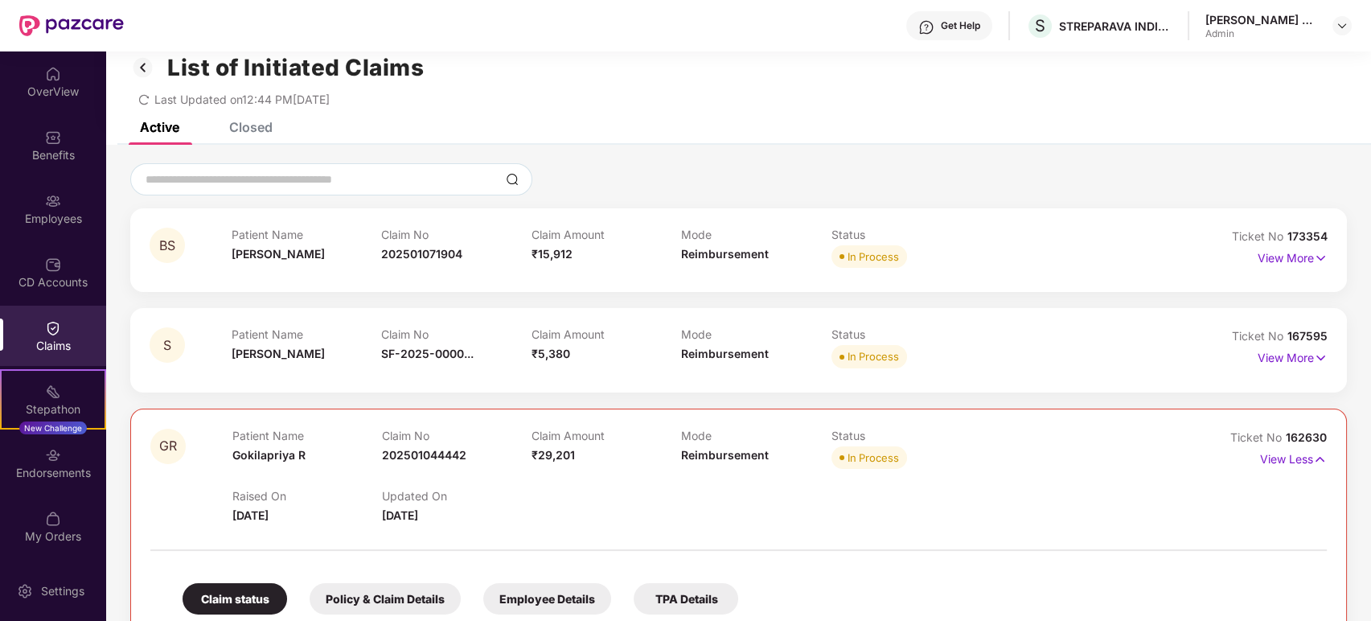
scroll to position [0, 0]
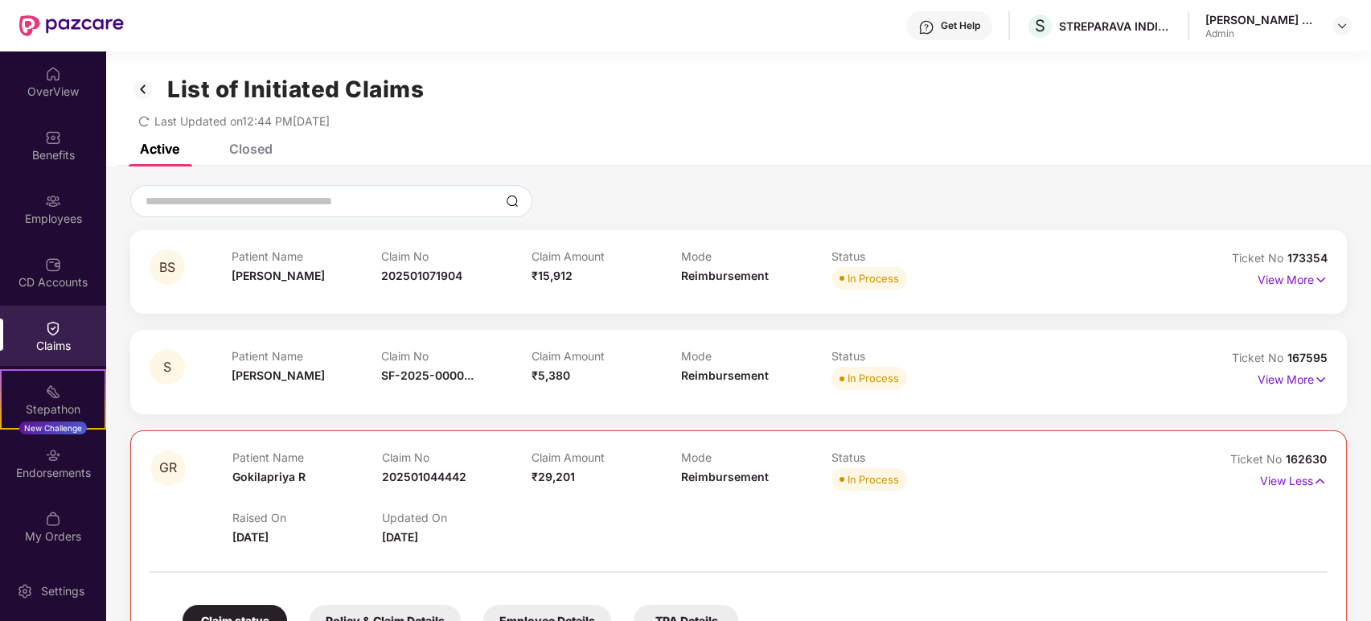
click at [270, 146] on div "Closed" at bounding box center [250, 149] width 43 height 16
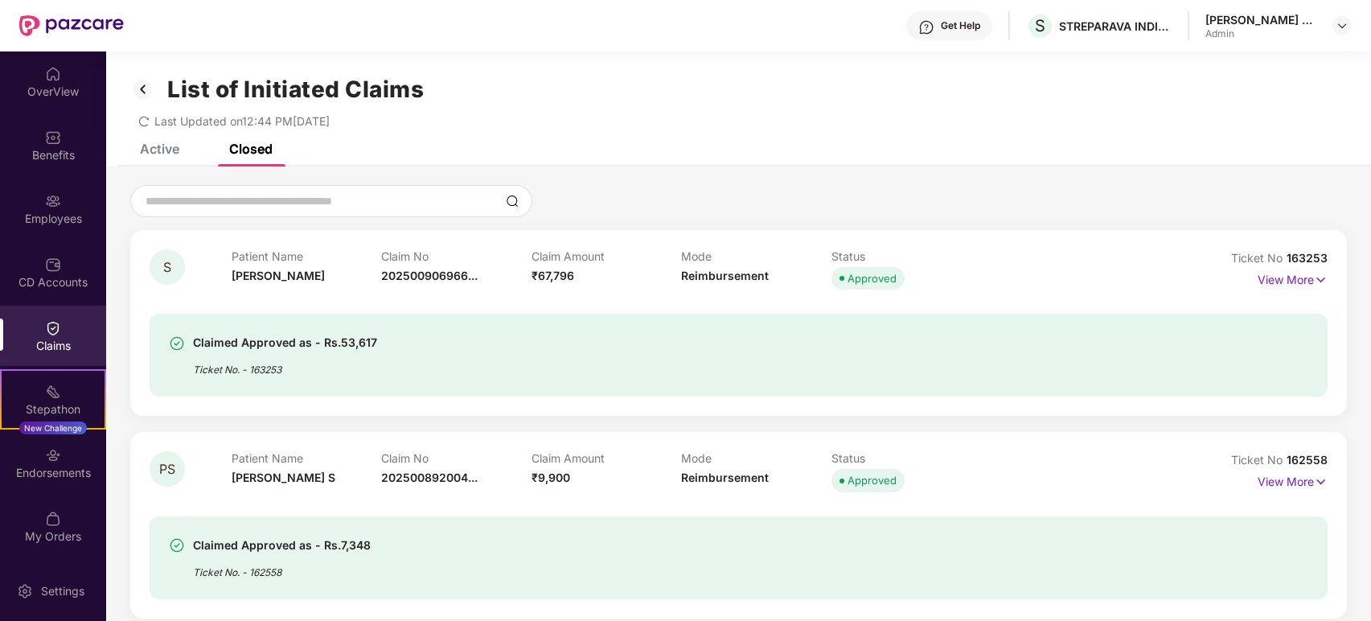
click at [962, 25] on div "Get Help" at bounding box center [960, 25] width 39 height 13
click at [649, 97] on div "List of Initiated Claims" at bounding box center [738, 89] width 1217 height 27
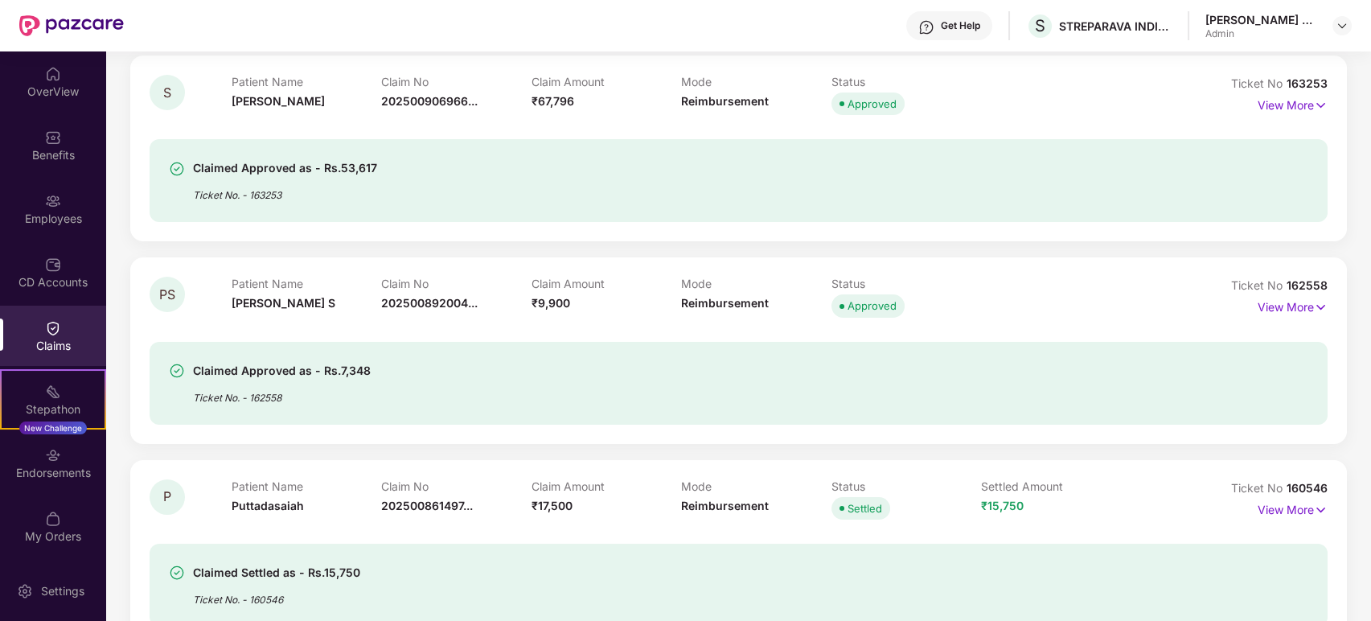
scroll to position [179, 0]
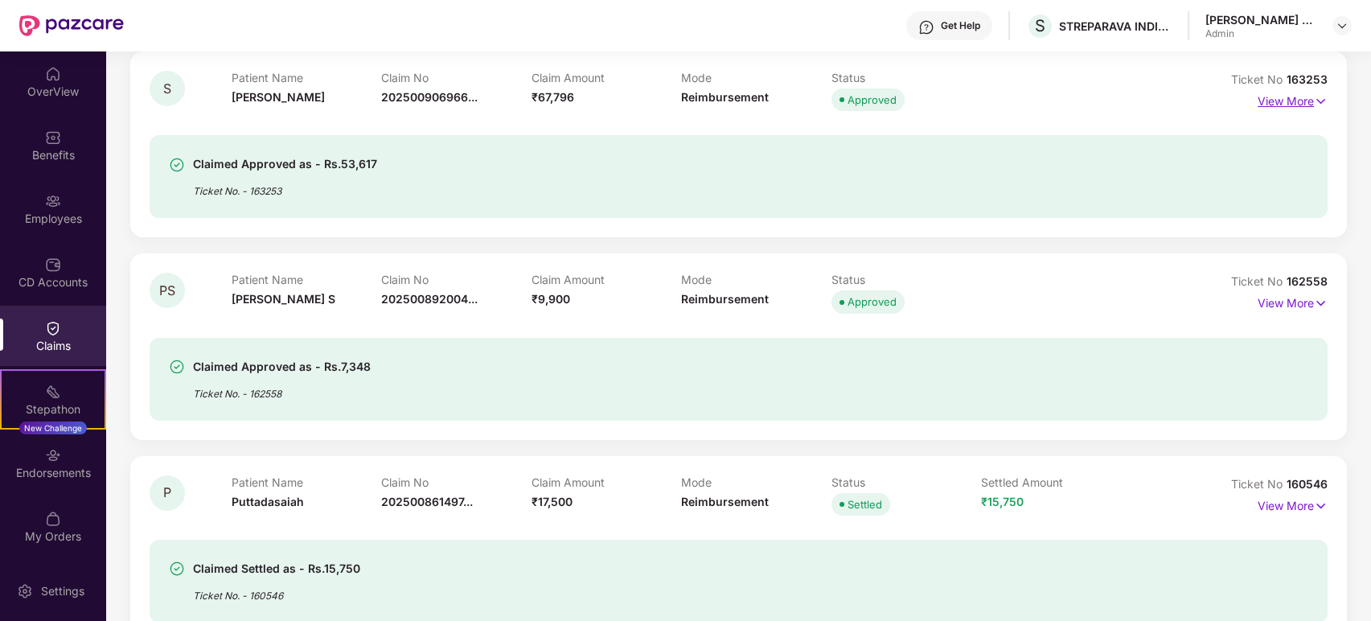
click at [1294, 102] on p "View More" at bounding box center [1293, 99] width 70 height 22
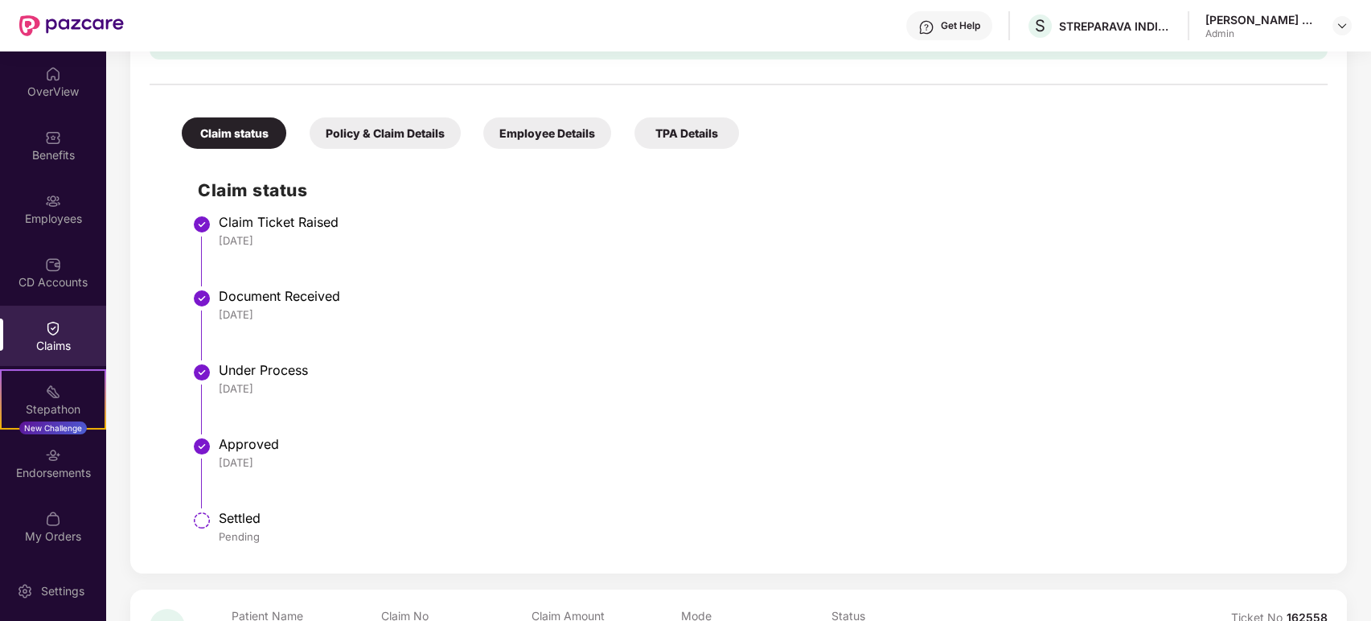
scroll to position [357, 0]
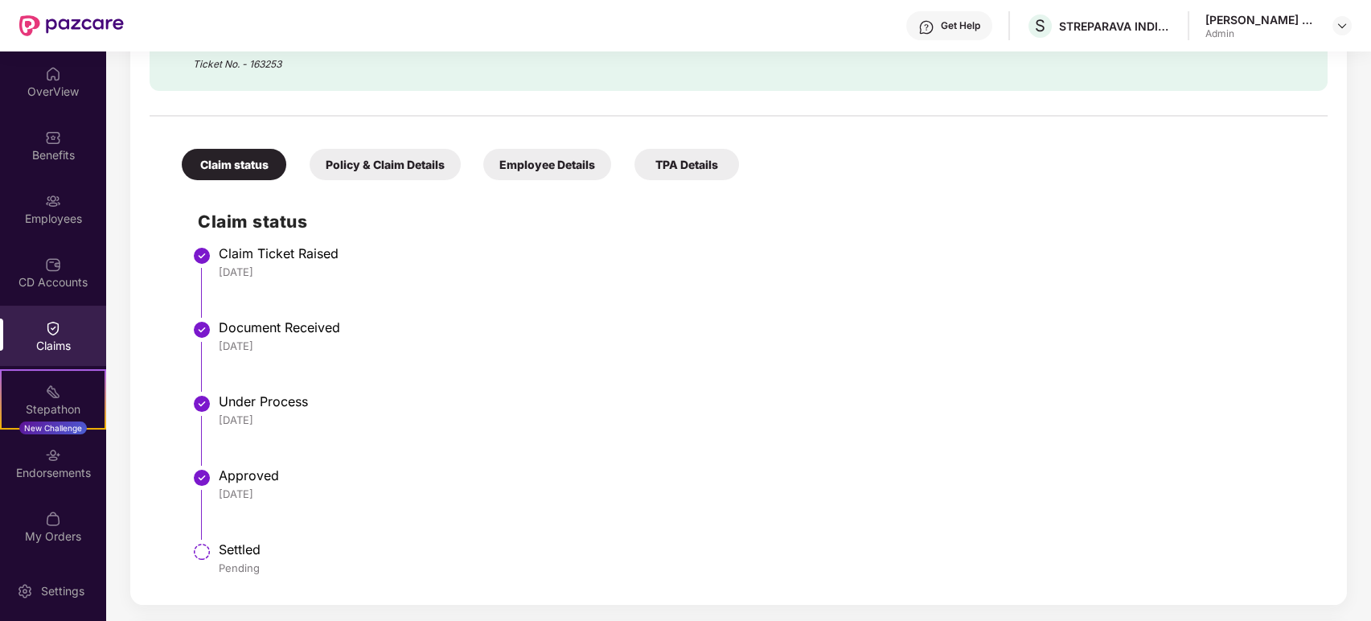
click at [380, 166] on div "Policy & Claim Details" at bounding box center [385, 164] width 151 height 31
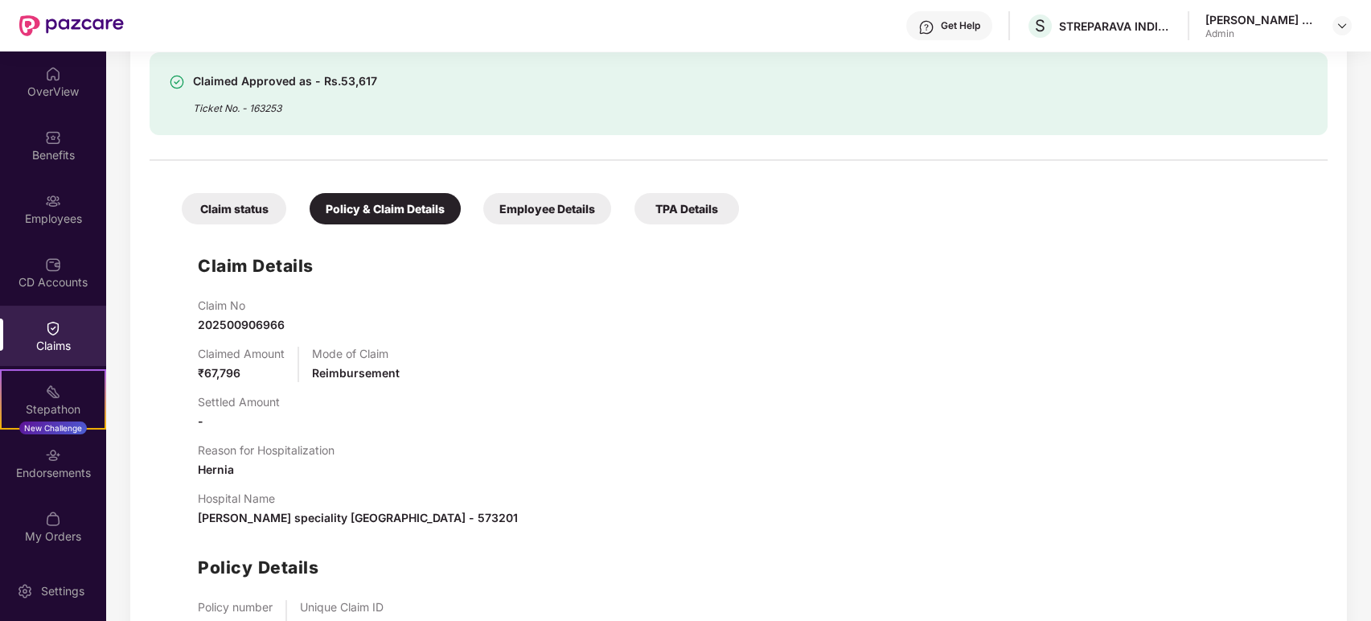
scroll to position [268, 0]
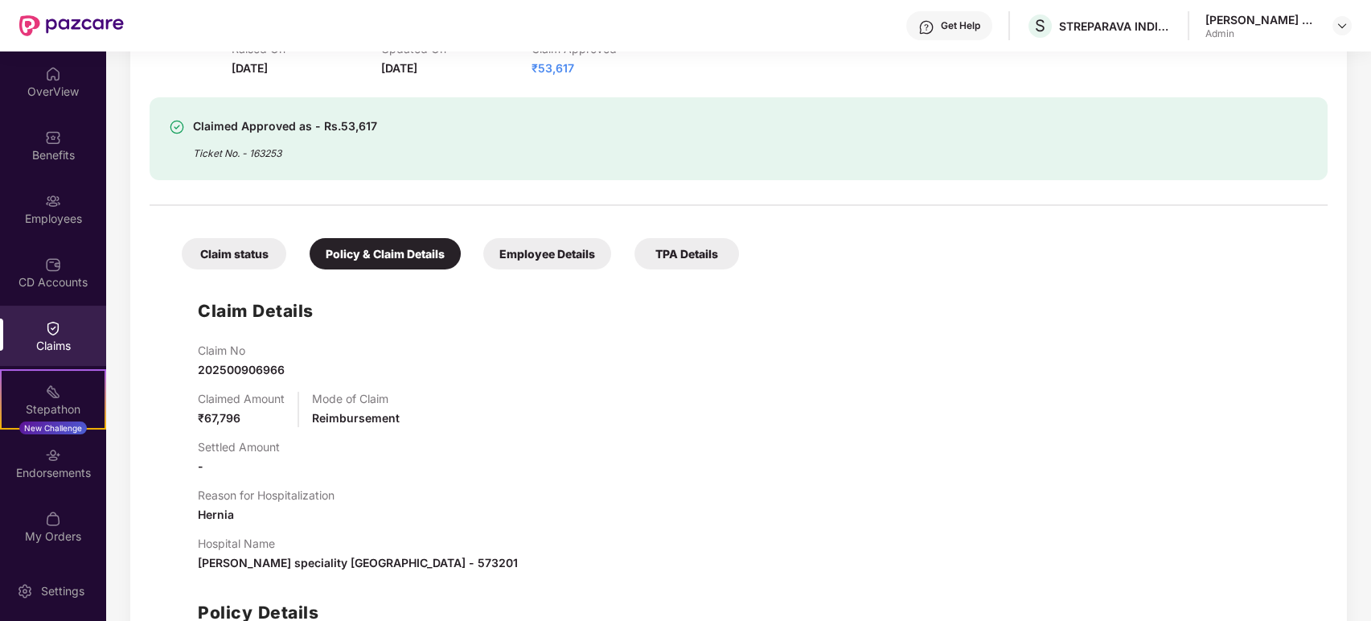
click at [530, 248] on div "Employee Details" at bounding box center [547, 253] width 128 height 31
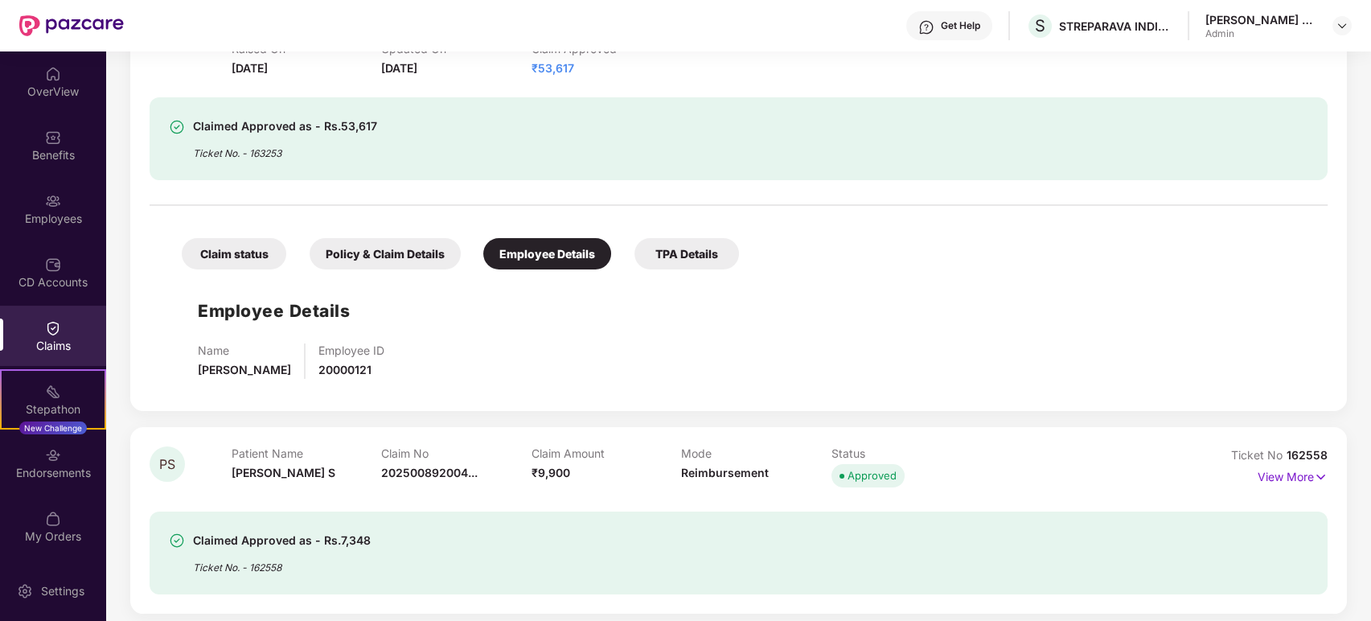
click at [705, 257] on div "TPA Details" at bounding box center [687, 253] width 105 height 31
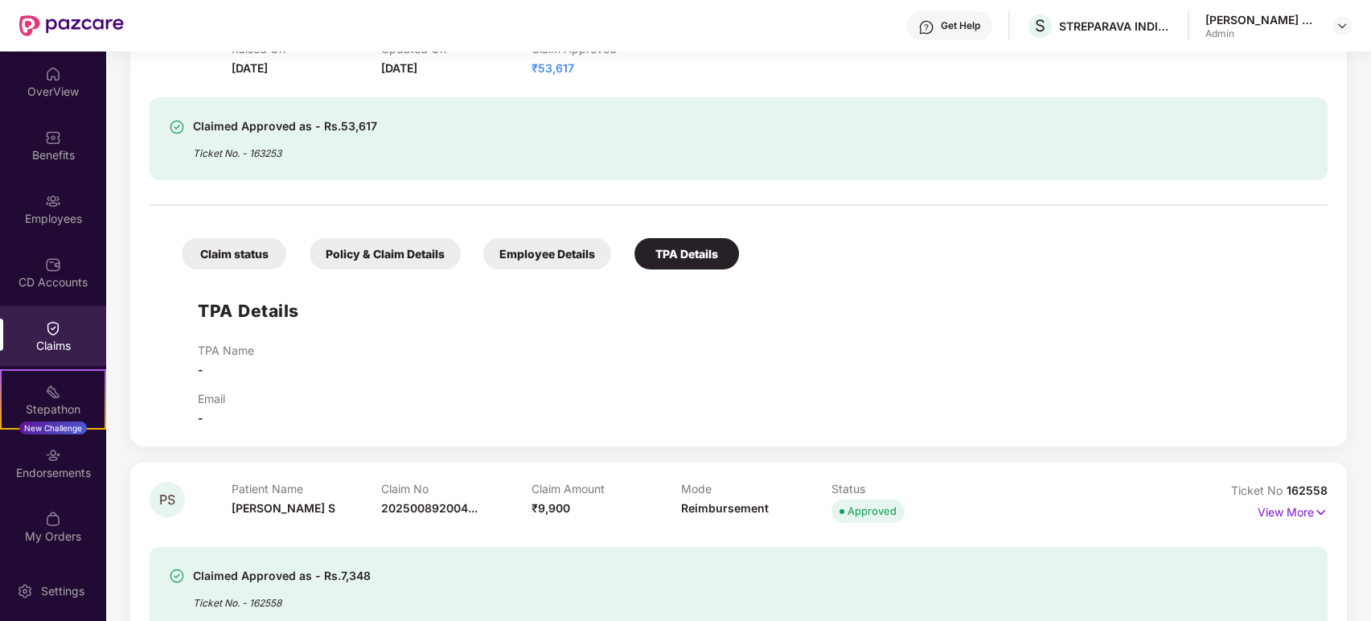
click at [268, 262] on div "Claim status" at bounding box center [234, 253] width 105 height 31
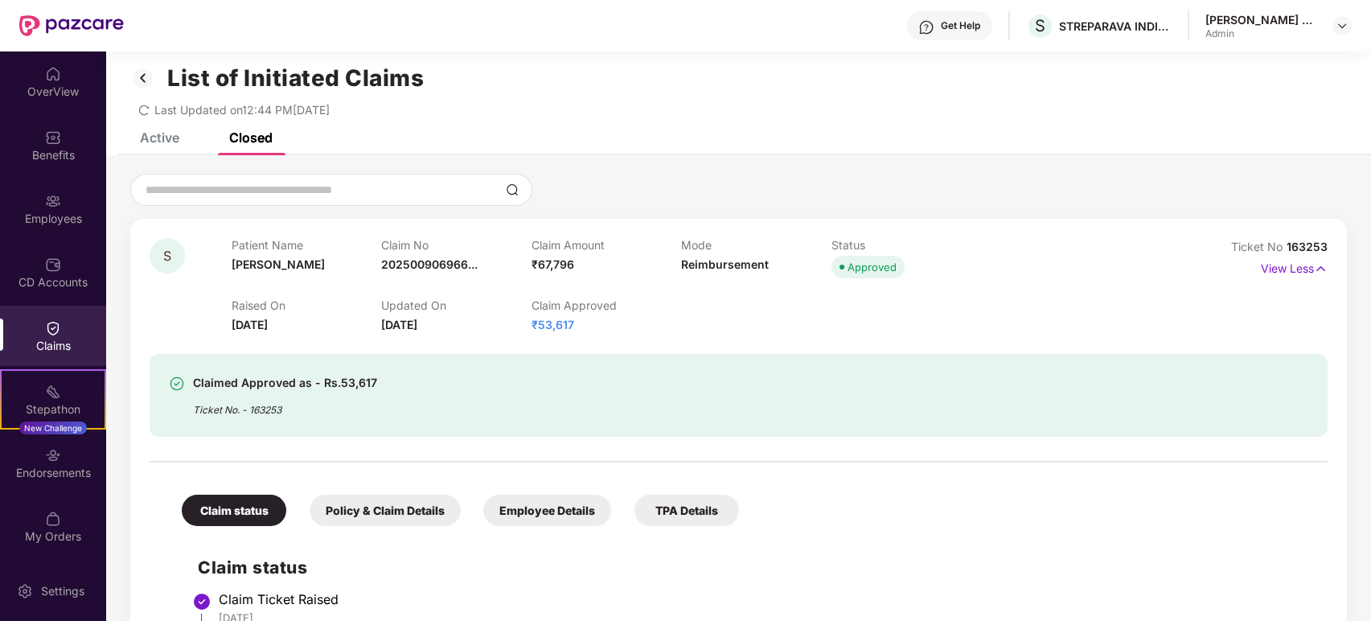
scroll to position [0, 0]
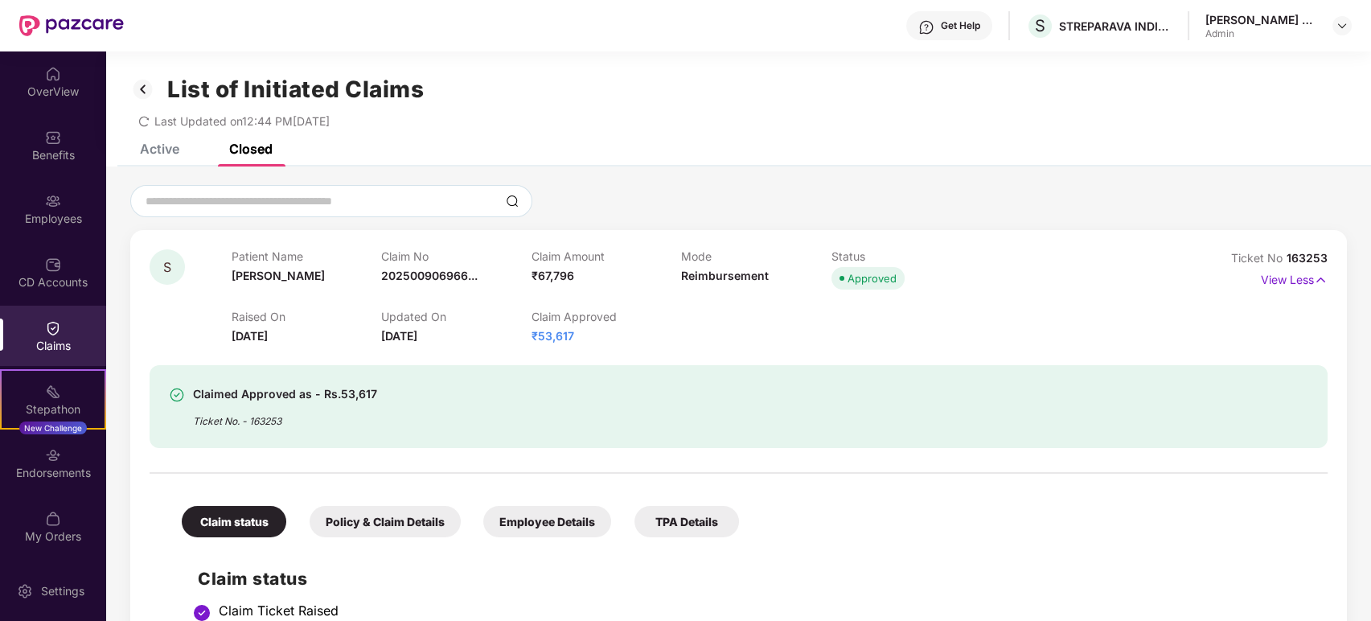
click at [173, 153] on div "Active" at bounding box center [159, 149] width 39 height 16
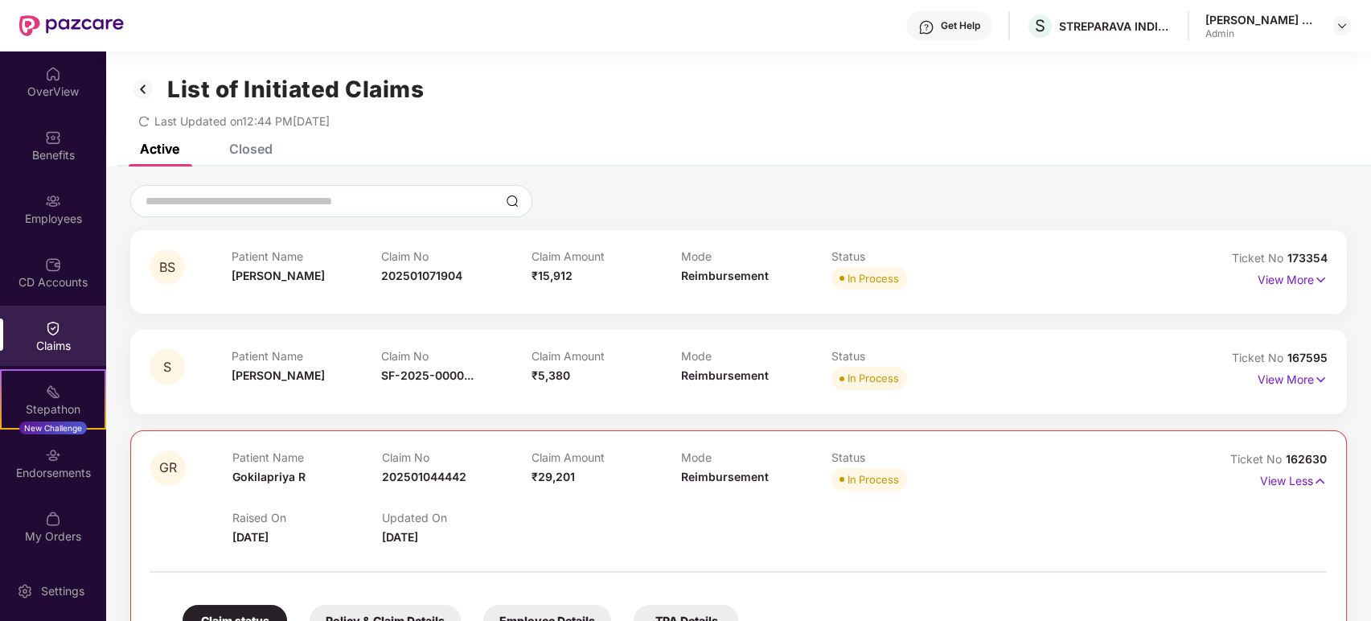
click at [148, 119] on icon "redo" at bounding box center [143, 121] width 11 height 11
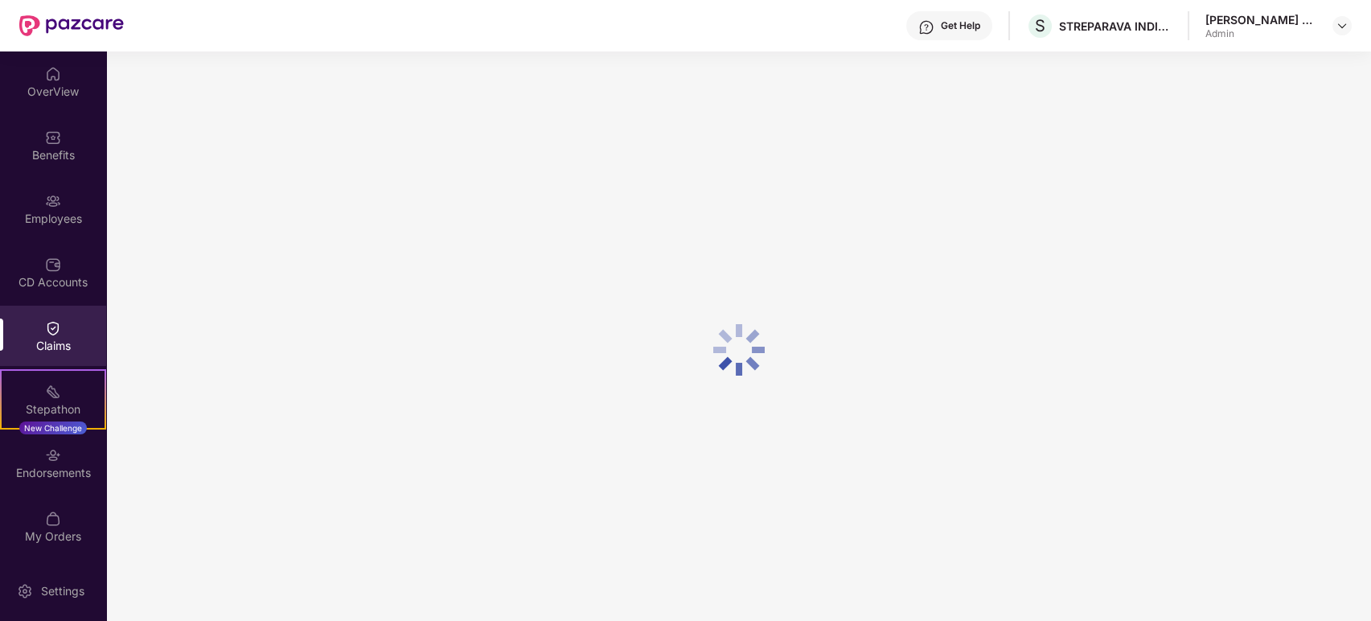
click at [148, 119] on div at bounding box center [738, 349] width 1265 height 597
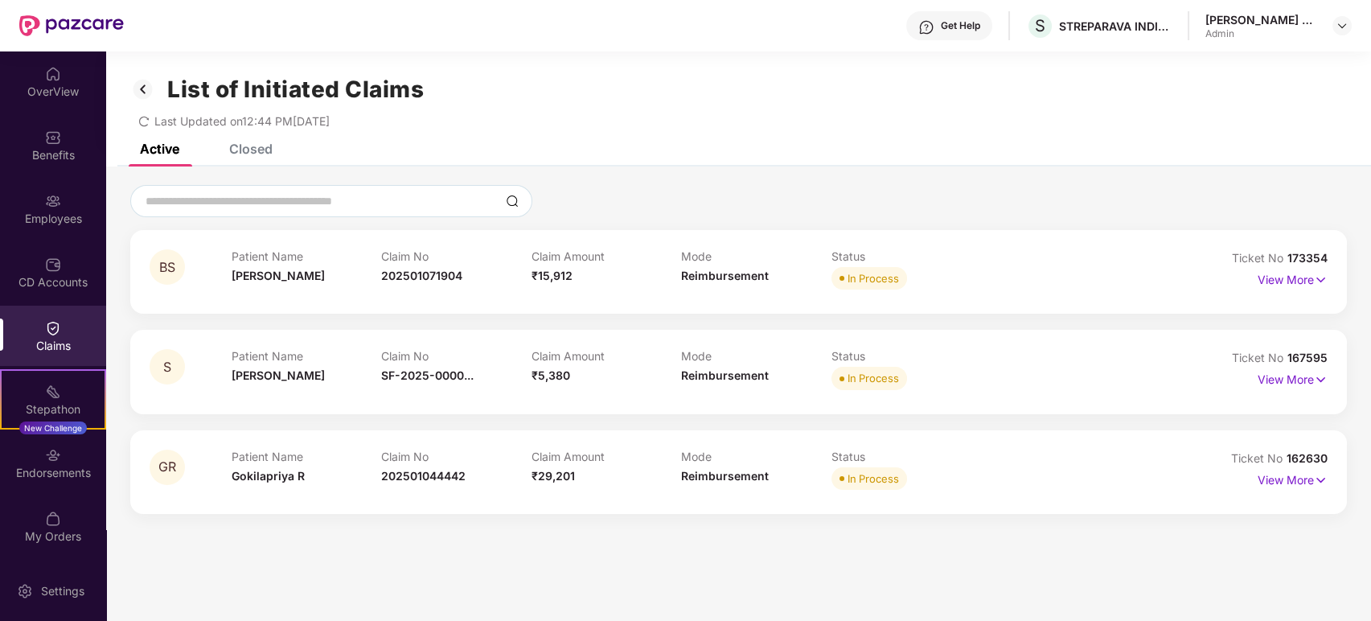
click at [146, 120] on icon "redo" at bounding box center [143, 121] width 11 height 11
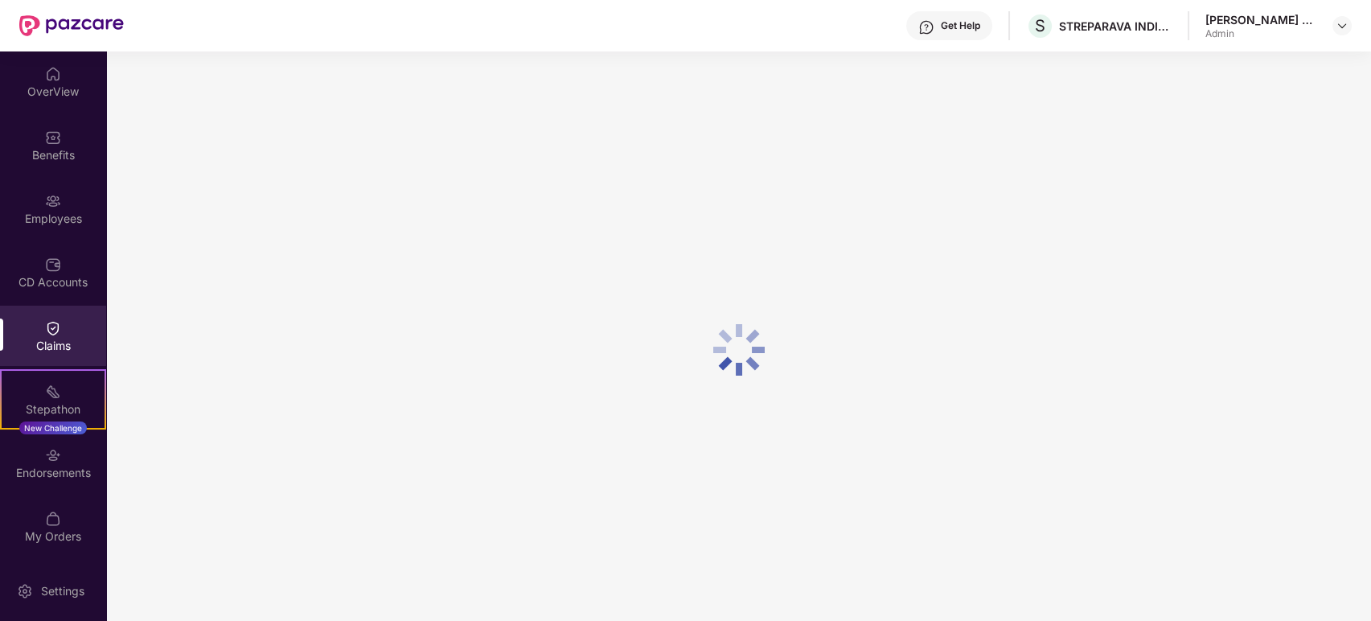
click at [146, 120] on div at bounding box center [738, 349] width 1265 height 597
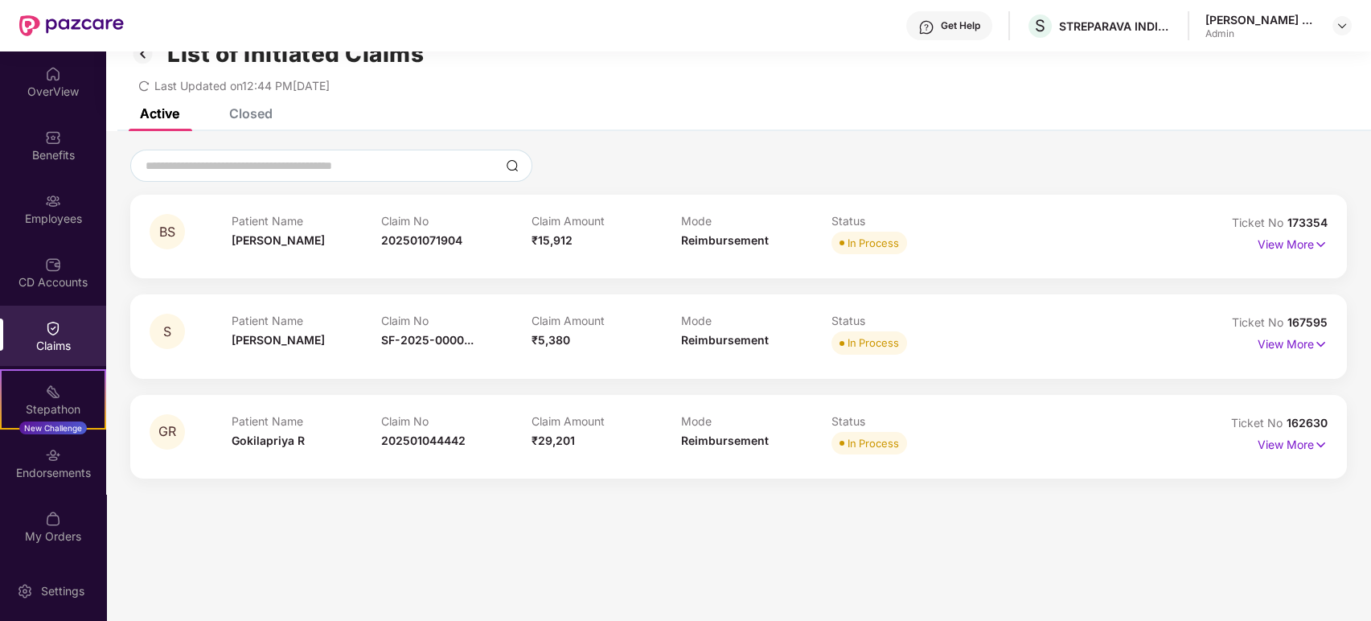
scroll to position [51, 0]
